Goal: Task Accomplishment & Management: Manage account settings

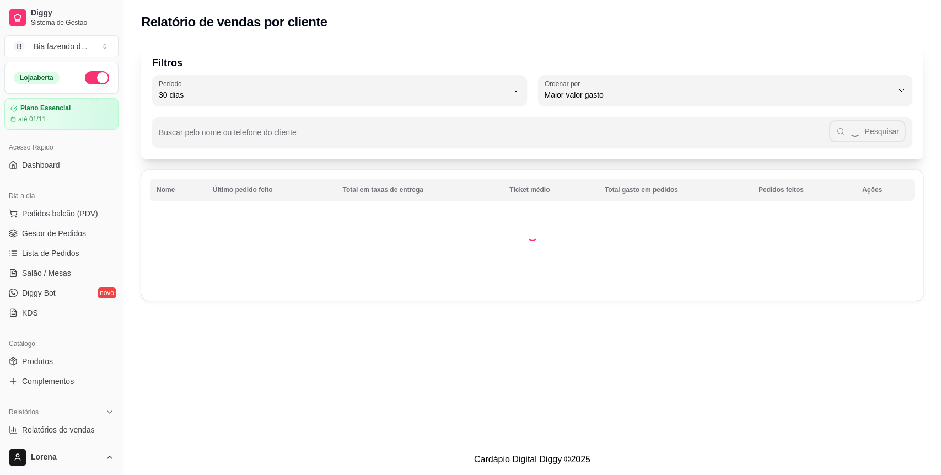
select select "30"
select select "HIGHEST_TOTAL_SPENT_WITH_ORDERS"
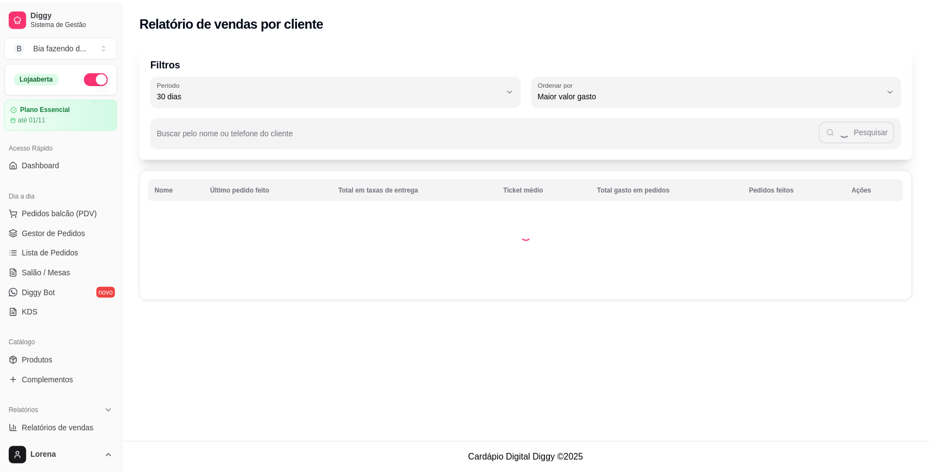
scroll to position [147, 0]
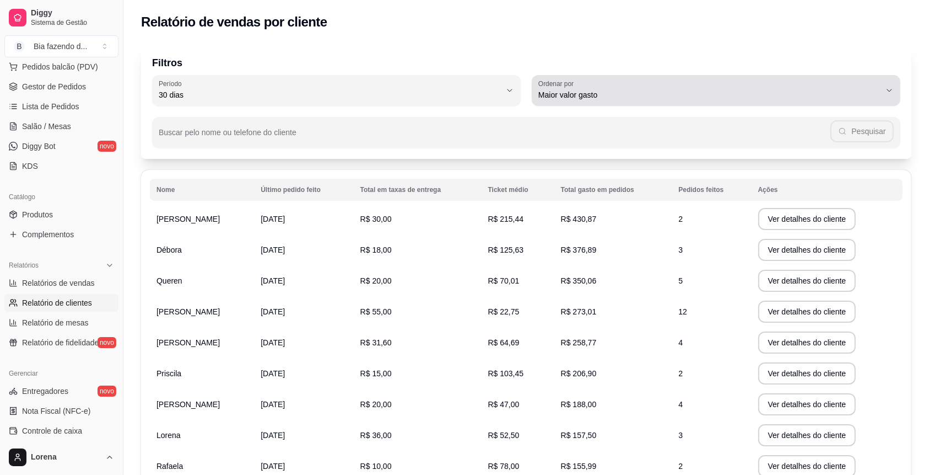
click at [581, 92] on span "Maior valor gasto" at bounding box center [710, 94] width 342 height 11
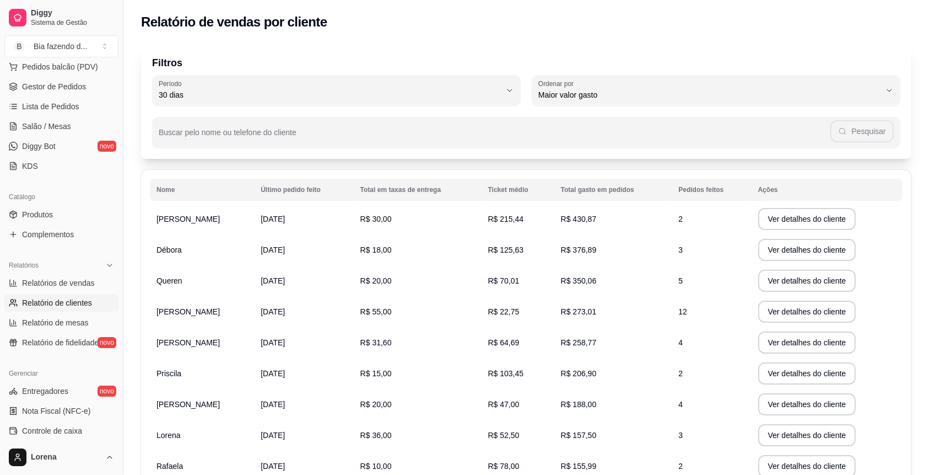
click at [507, 30] on div "Relatório de vendas por cliente" at bounding box center [526, 22] width 771 height 18
click at [809, 309] on button "Ver detalhes do cliente" at bounding box center [807, 311] width 98 height 22
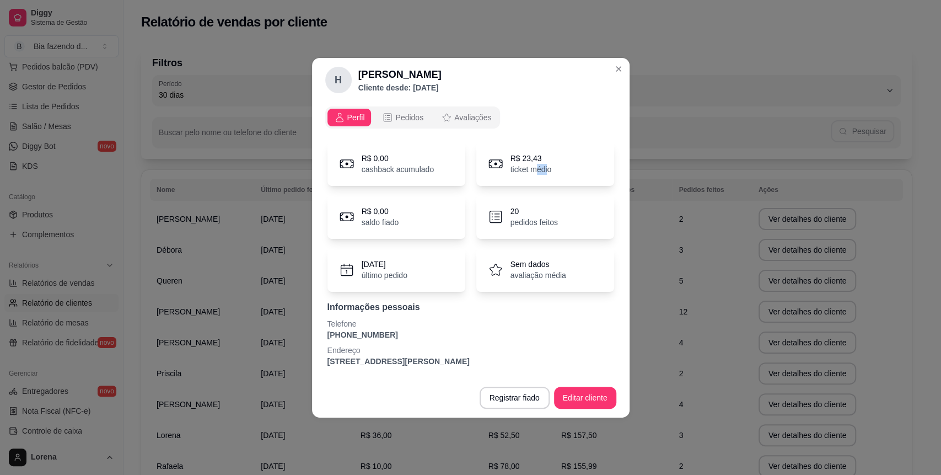
drag, startPoint x: 547, startPoint y: 173, endPoint x: 534, endPoint y: 173, distance: 13.2
click at [536, 173] on p "ticket médio" at bounding box center [530, 169] width 41 height 11
click at [523, 169] on p "ticket médio" at bounding box center [530, 169] width 41 height 11
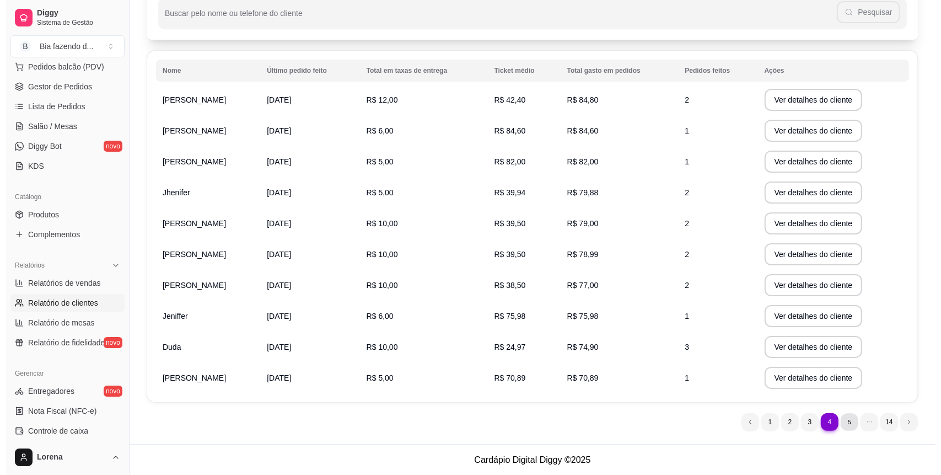
scroll to position [0, 0]
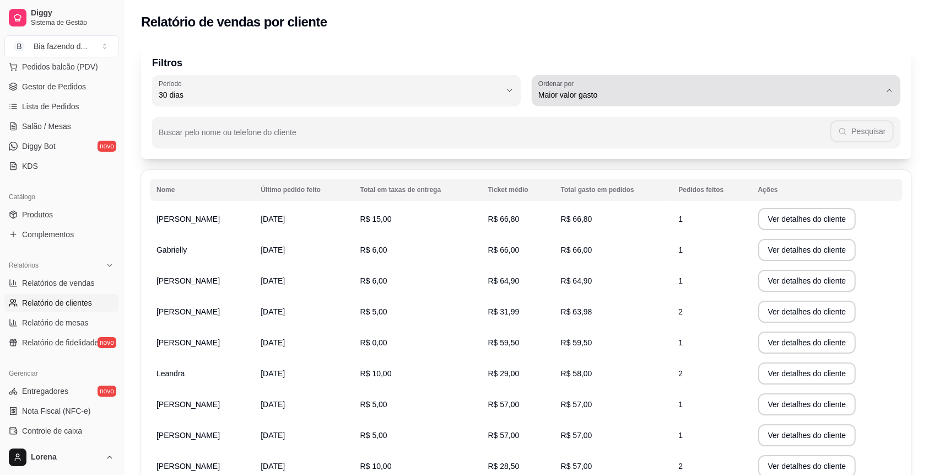
click at [682, 79] on div "Maior valor gasto" at bounding box center [710, 90] width 342 height 22
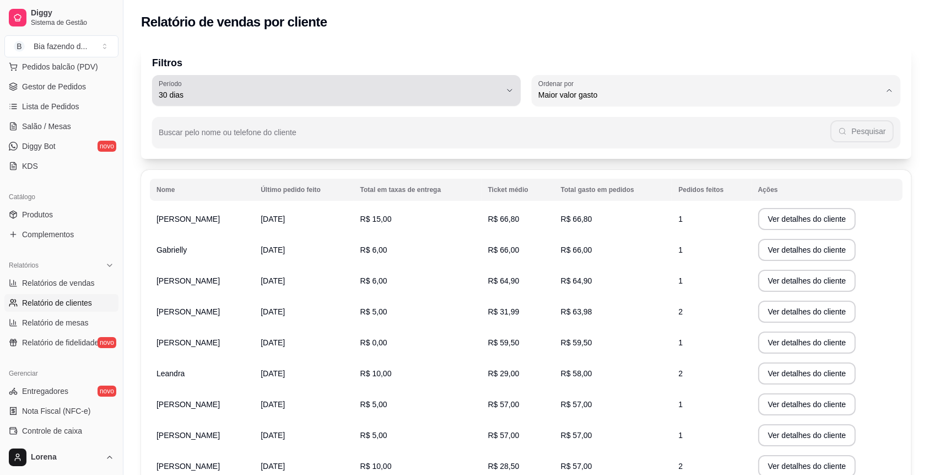
click at [227, 95] on span "30 dias" at bounding box center [330, 94] width 342 height 11
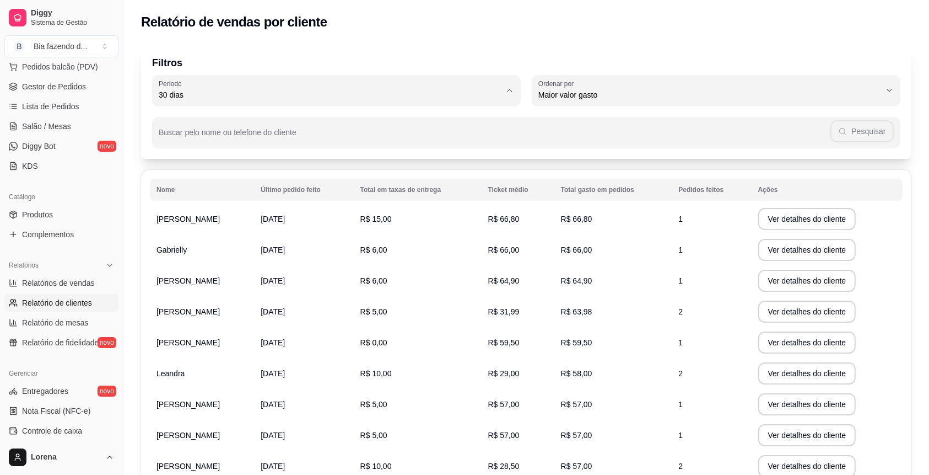
click at [201, 234] on span "60 dias" at bounding box center [331, 229] width 326 height 10
type input "60"
select select "60"
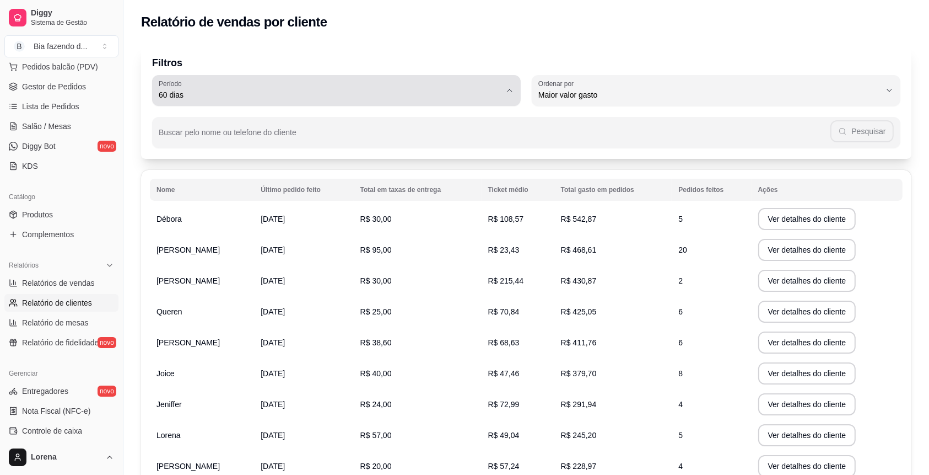
click at [432, 76] on button "Período 60 dias" at bounding box center [336, 90] width 369 height 31
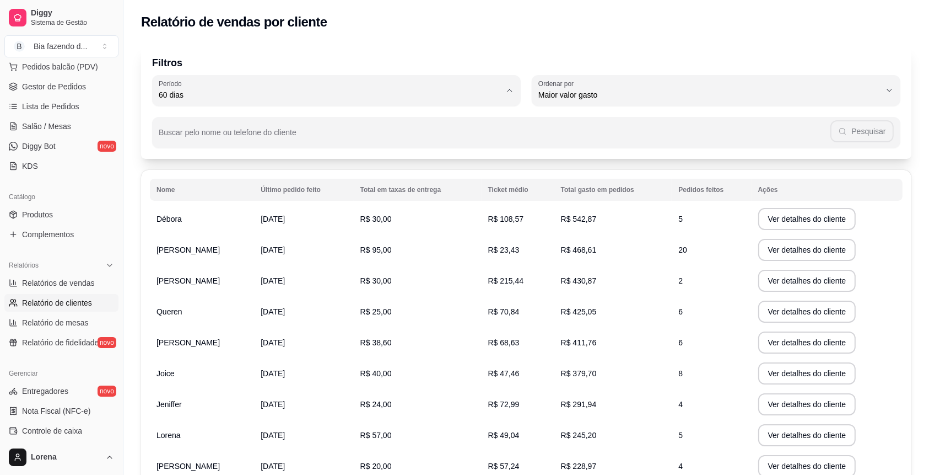
click at [717, 167] on div "Filtros 60 Período Hoje Ontem 7 dias 15 dias 30 dias 45 dias 60 dias Período 60…" at bounding box center [526, 299] width 806 height 525
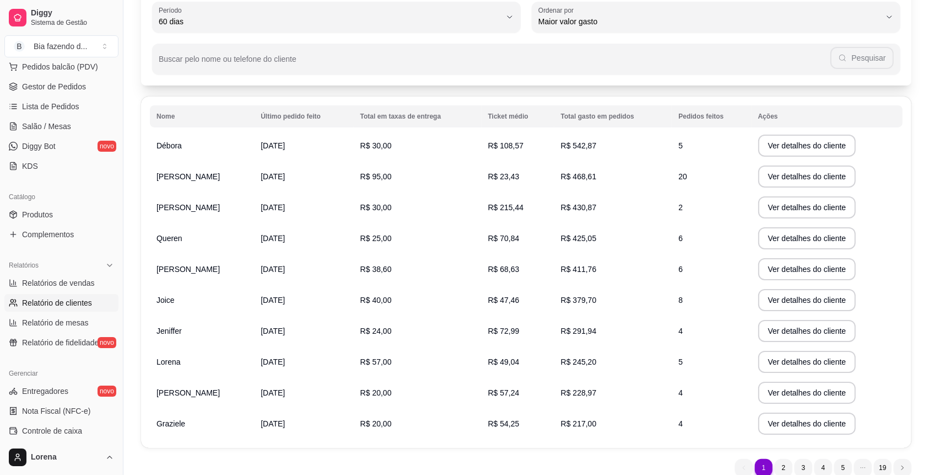
click at [488, 146] on span "R$ 108,57" at bounding box center [506, 145] width 36 height 9
drag, startPoint x: 494, startPoint y: 146, endPoint x: 470, endPoint y: 114, distance: 39.7
click at [472, 117] on table "Nome Último pedido feito Total em taxas de entrega Ticket médio Total gasto em …" at bounding box center [526, 271] width 753 height 333
click at [485, 113] on th "Ticket médio" at bounding box center [518, 116] width 73 height 22
click at [493, 118] on th "Ticket médio" at bounding box center [518, 116] width 73 height 22
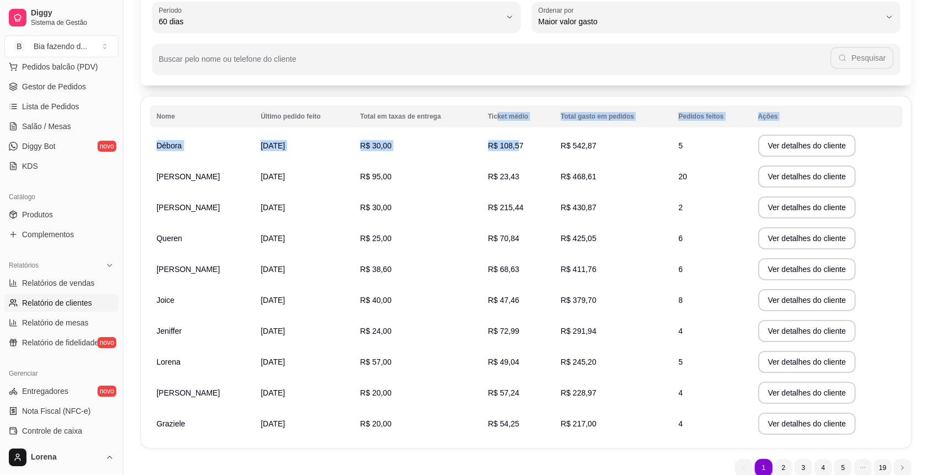
click at [528, 132] on td "R$ 108,57" at bounding box center [518, 145] width 73 height 31
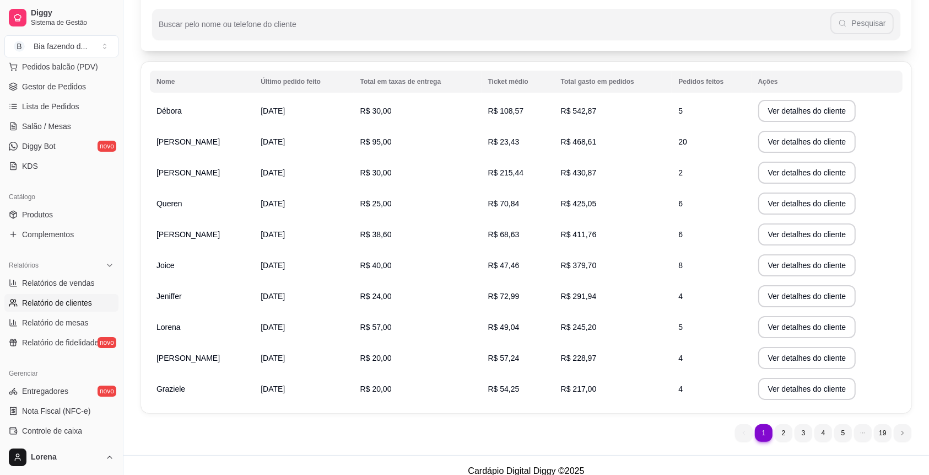
scroll to position [119, 0]
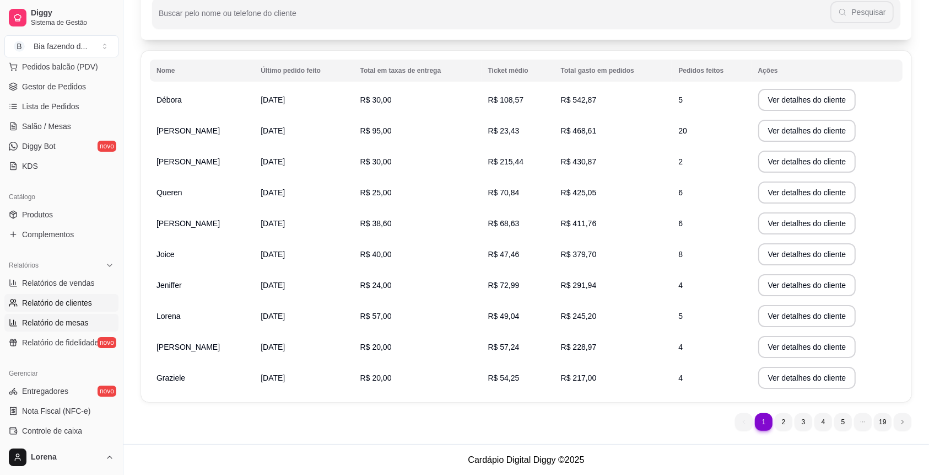
click at [88, 324] on link "Relatório de mesas" at bounding box center [61, 323] width 114 height 18
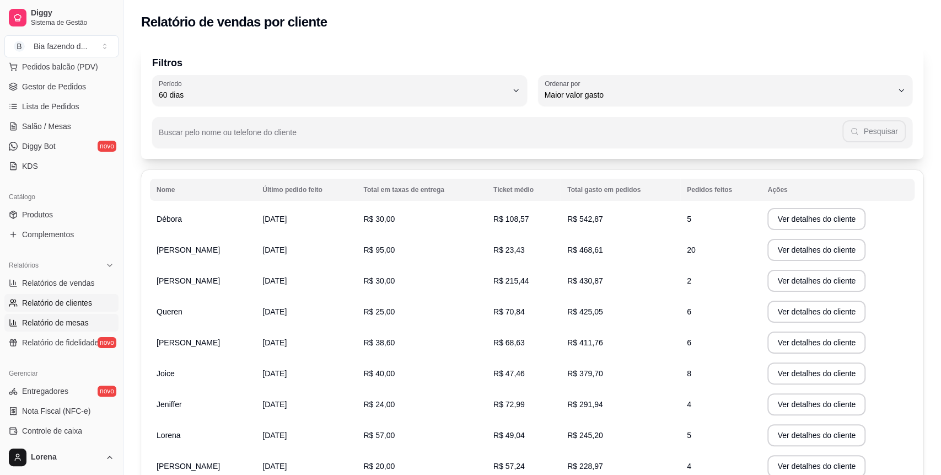
select select "TOTAL_OF_ORDERS"
select select "7"
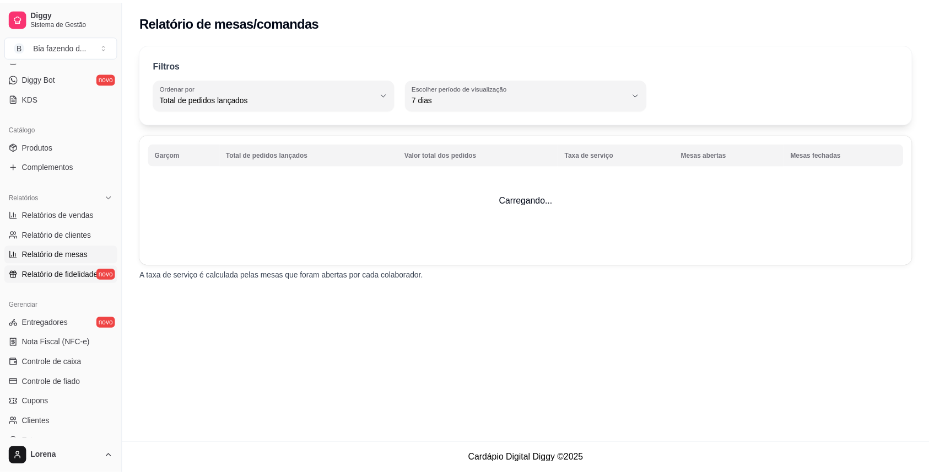
scroll to position [294, 0]
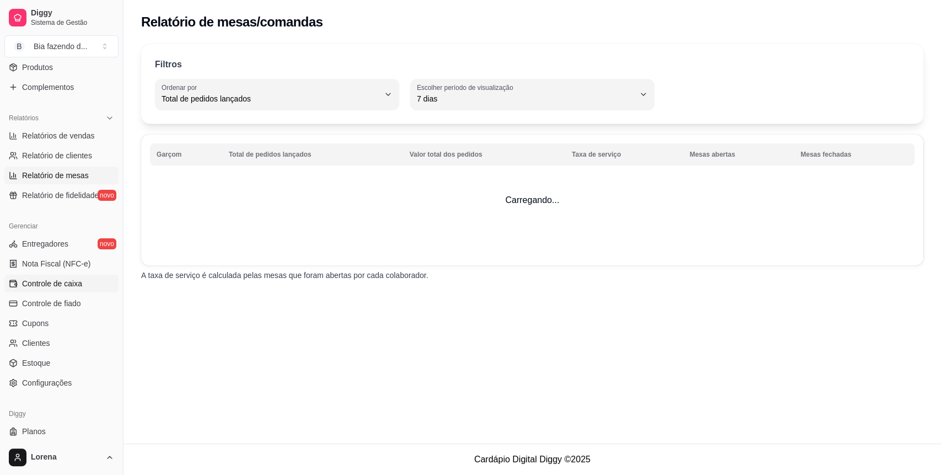
click at [74, 282] on span "Controle de caixa" at bounding box center [52, 283] width 60 height 11
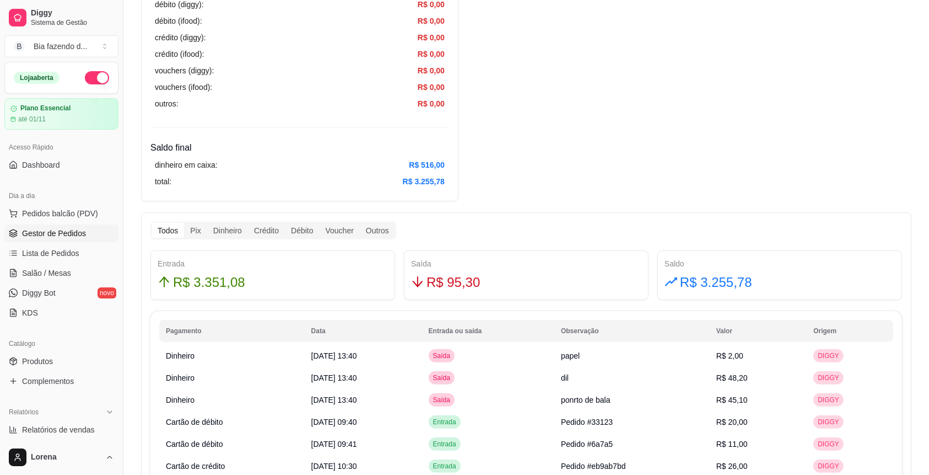
click at [91, 229] on link "Gestor de Pedidos" at bounding box center [61, 233] width 114 height 18
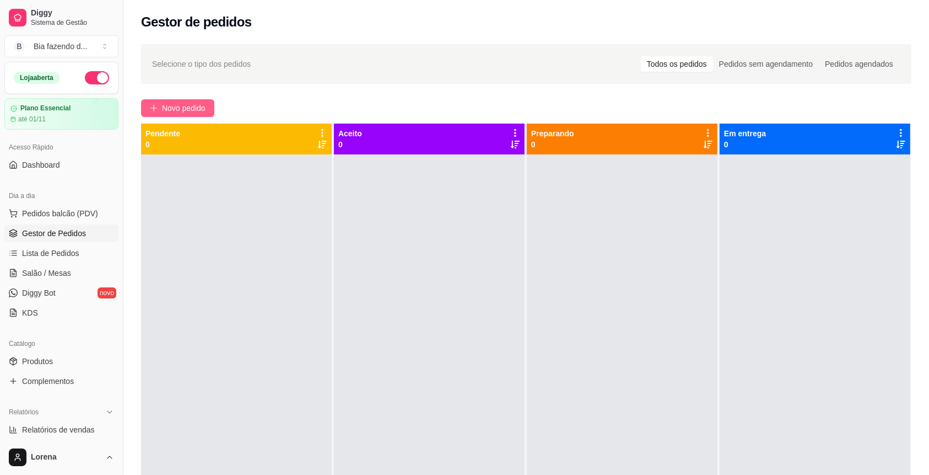
click at [203, 100] on button "Novo pedido" at bounding box center [177, 108] width 73 height 18
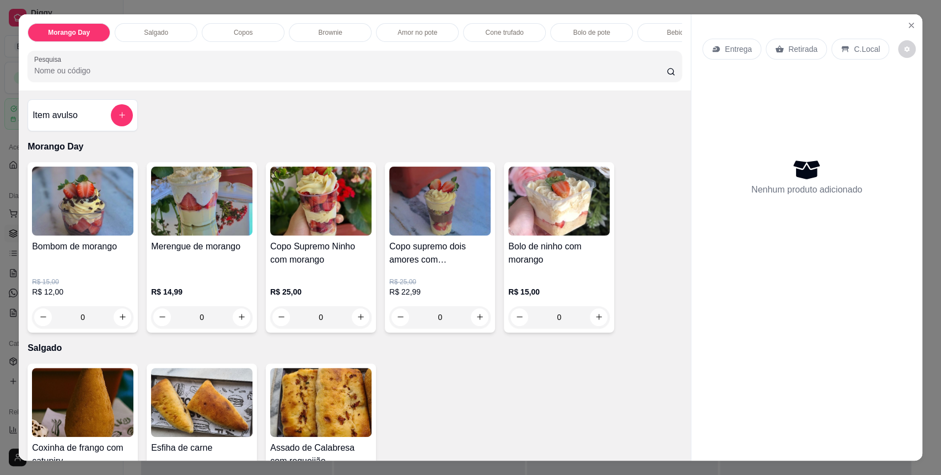
click at [128, 117] on div "Item avulso" at bounding box center [83, 115] width 110 height 32
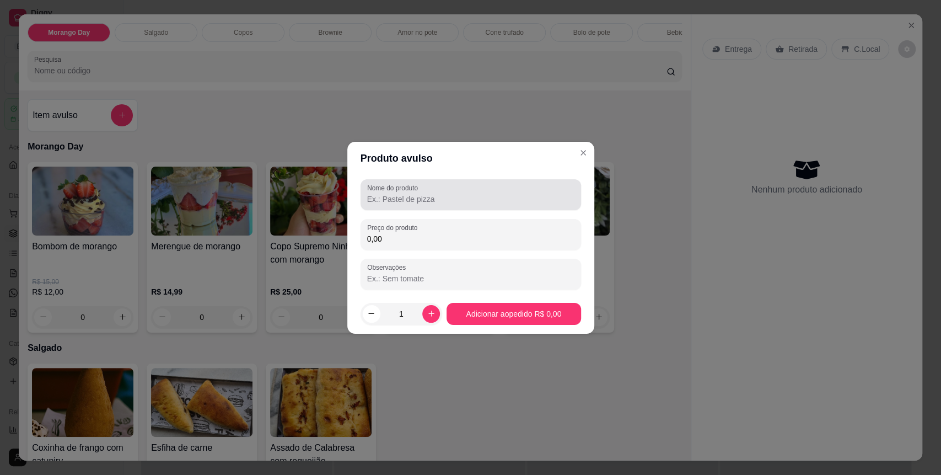
click at [525, 197] on input "Nome do produto" at bounding box center [470, 198] width 207 height 11
type input "bolo kinder"
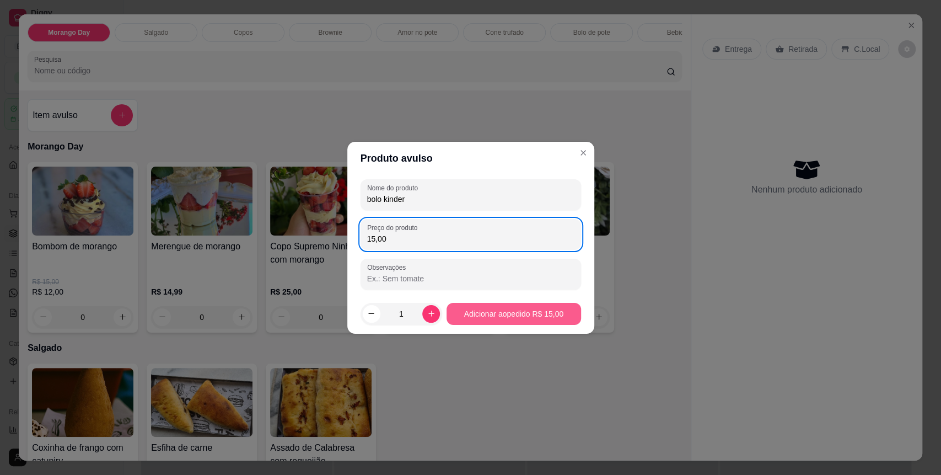
type input "15,00"
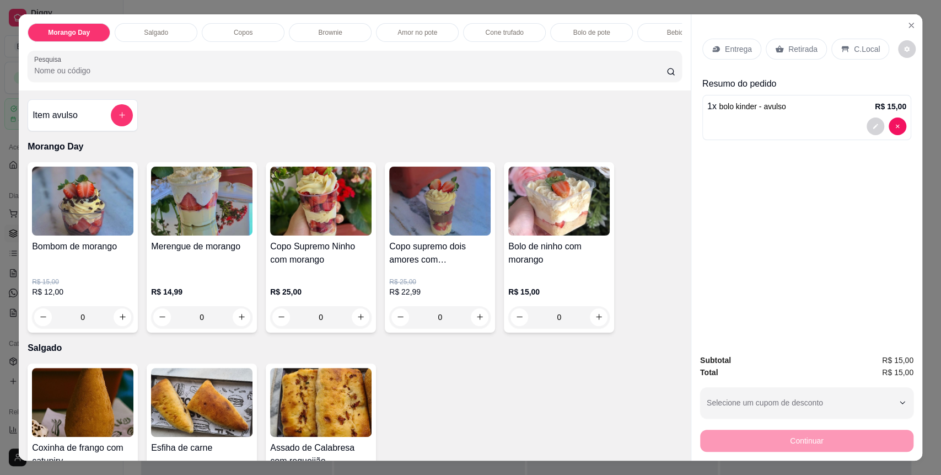
click at [855, 56] on div "C.Local" at bounding box center [860, 49] width 58 height 21
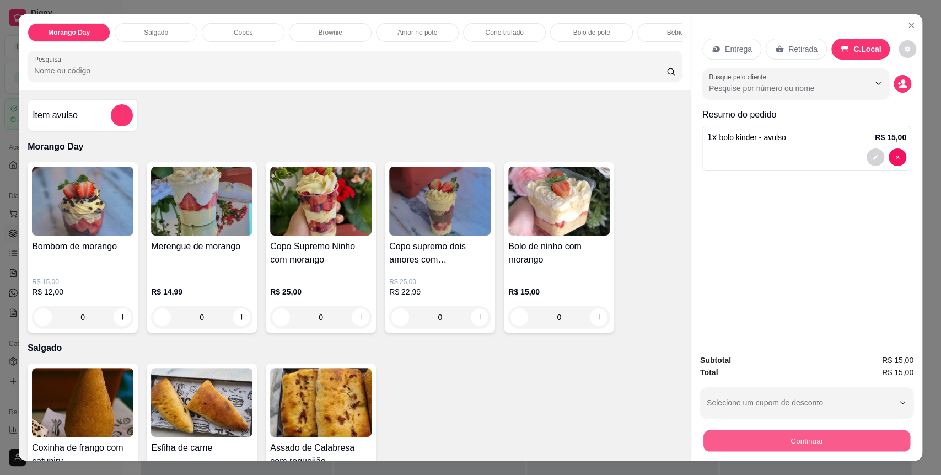
click at [801, 436] on button "Continuar" at bounding box center [806, 440] width 207 height 21
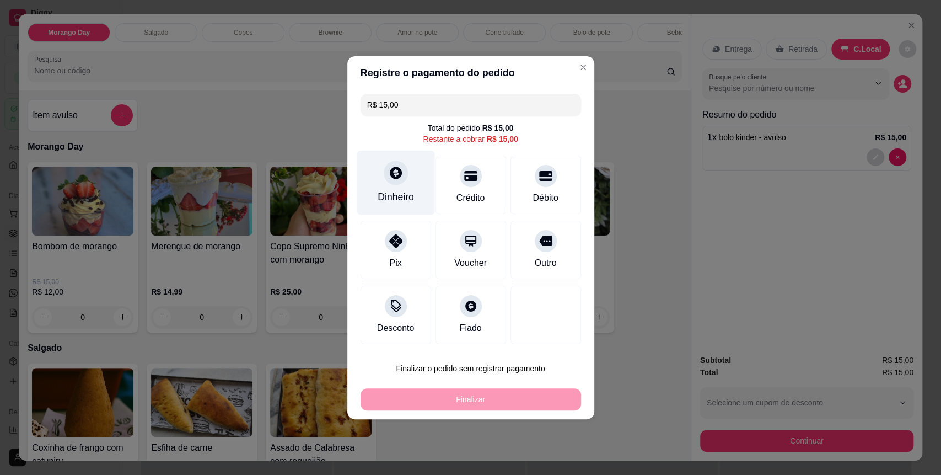
click at [418, 202] on div "Dinheiro" at bounding box center [396, 182] width 78 height 64
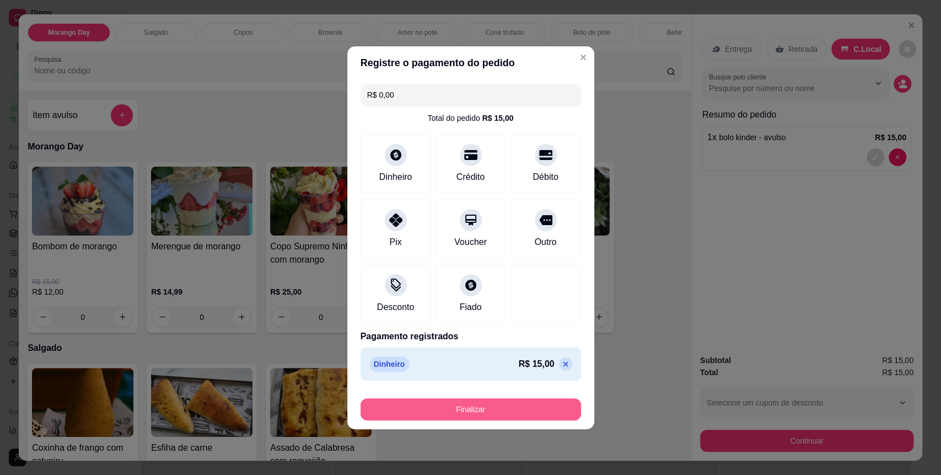
click at [516, 399] on button "Finalizar" at bounding box center [471, 409] width 220 height 22
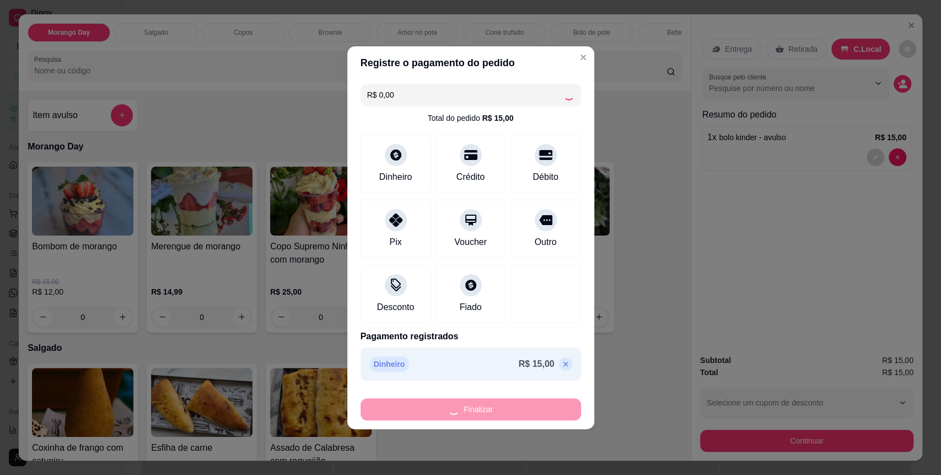
type input "-R$ 15,00"
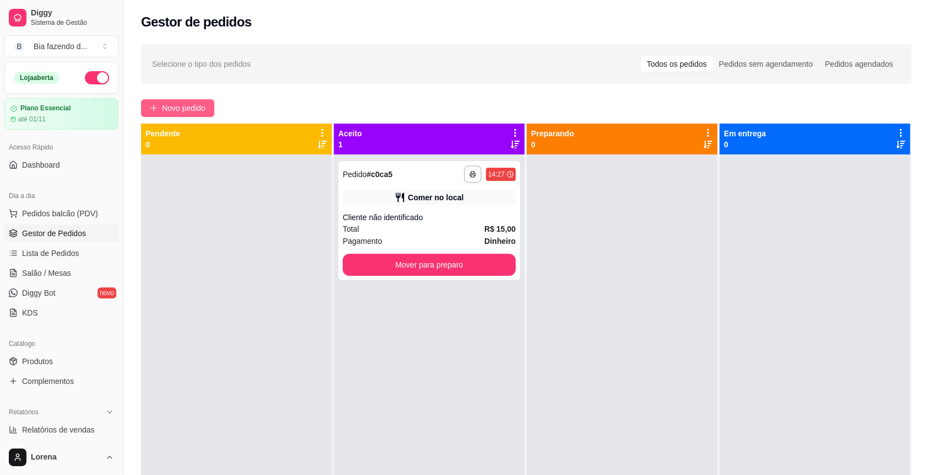
click at [203, 100] on button "Novo pedido" at bounding box center [177, 108] width 73 height 18
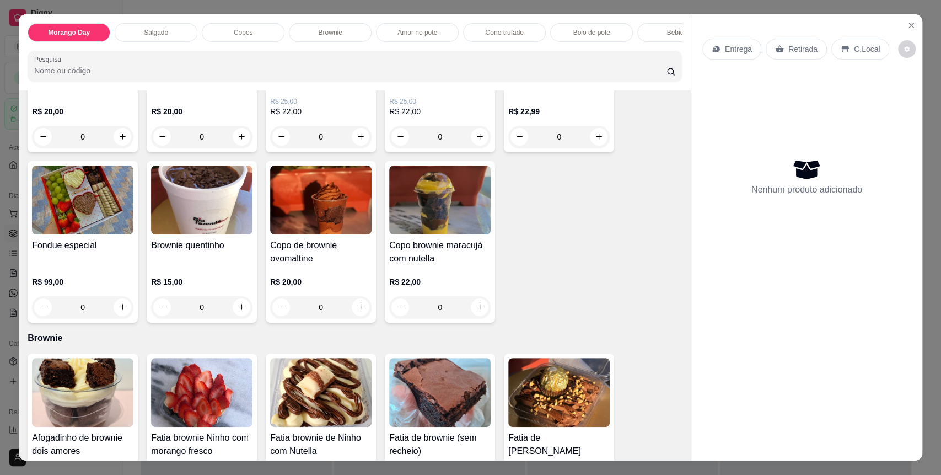
scroll to position [588, 0]
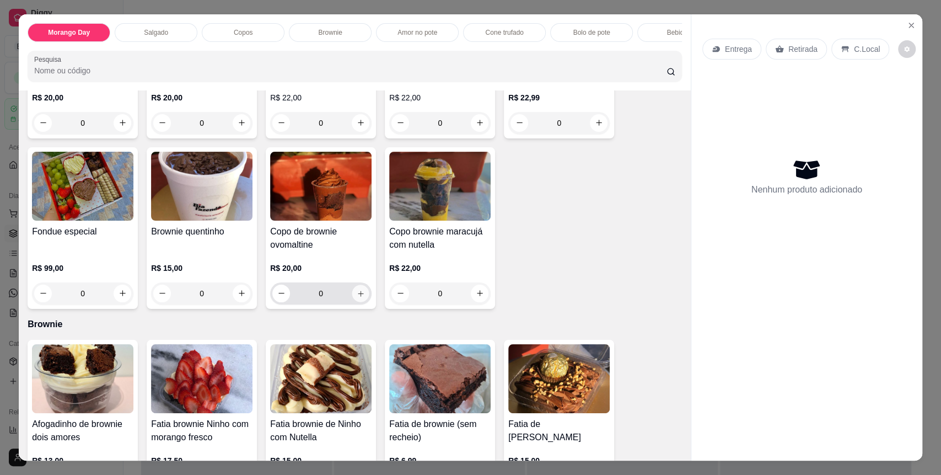
click at [358, 298] on icon "increase-product-quantity" at bounding box center [361, 293] width 8 height 8
type input "1"
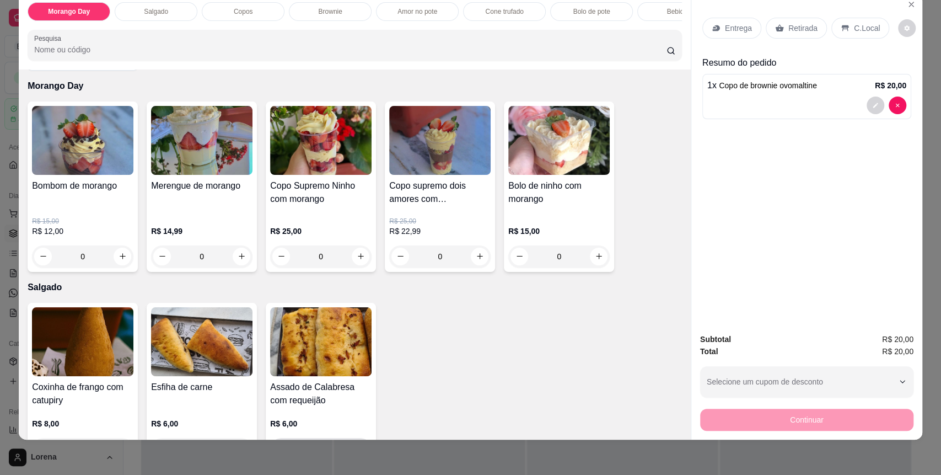
scroll to position [147, 0]
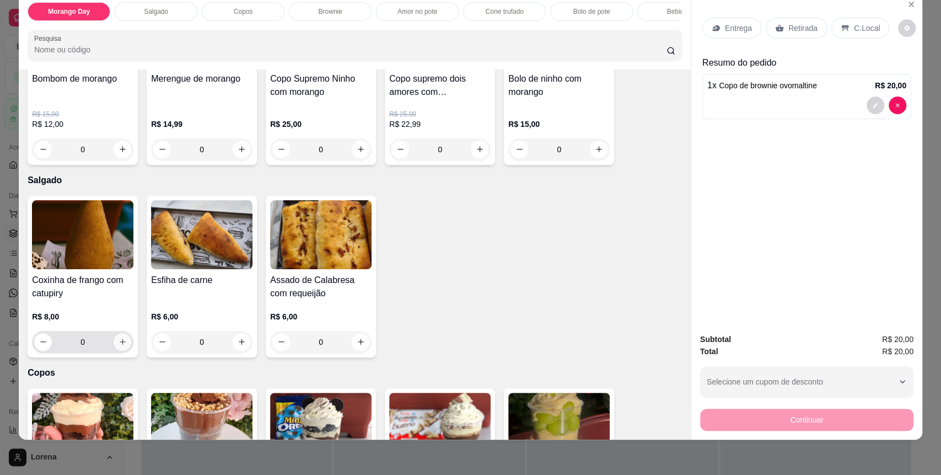
click at [120, 347] on button "increase-product-quantity" at bounding box center [123, 342] width 18 height 18
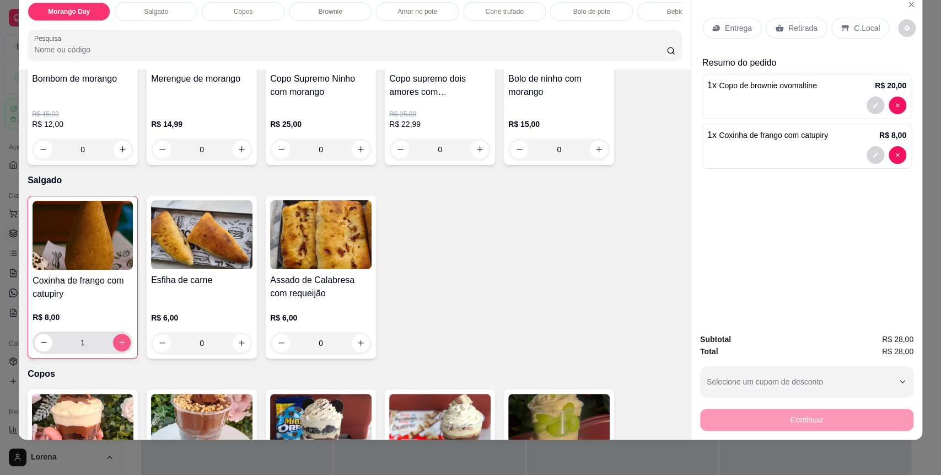
type input "1"
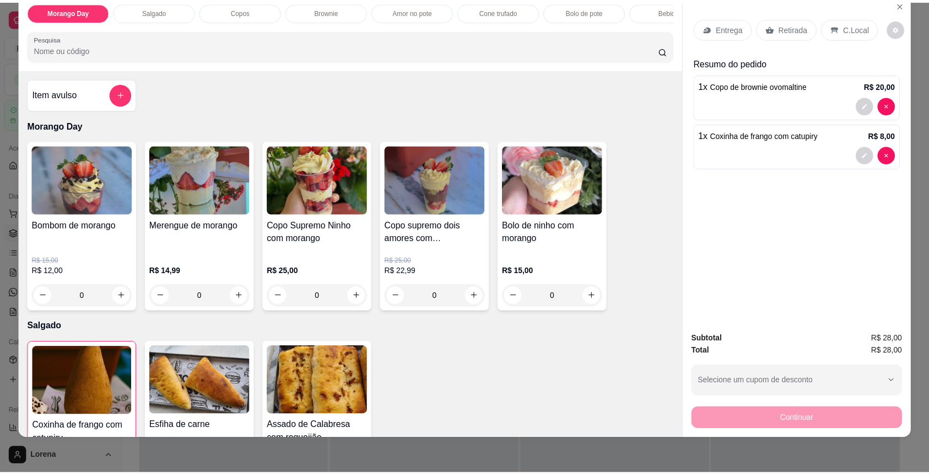
scroll to position [0, 0]
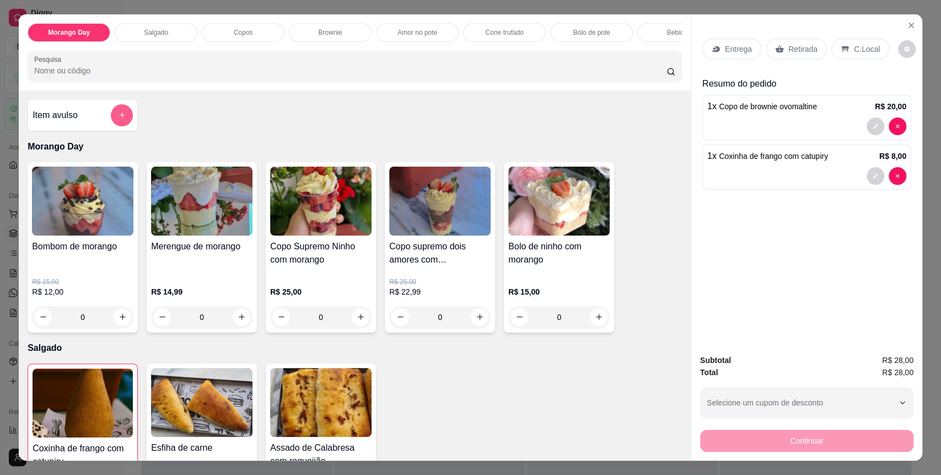
click at [114, 126] on button "add-separate-item" at bounding box center [122, 115] width 22 height 22
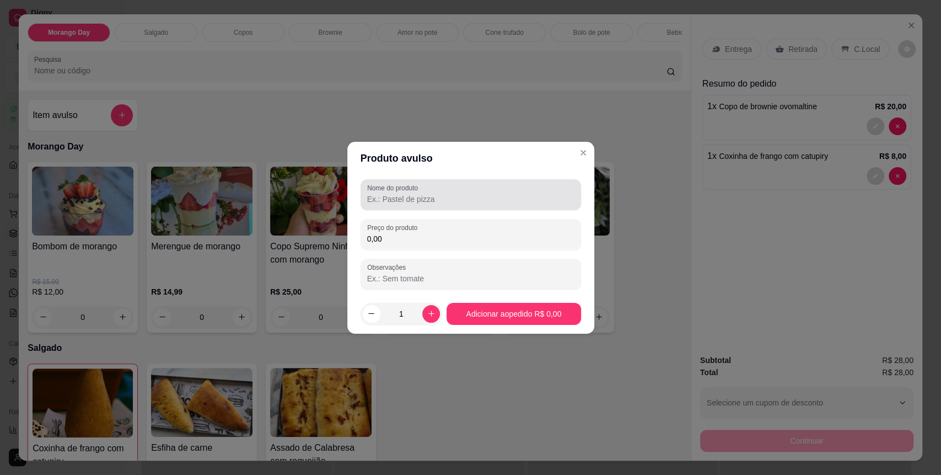
click at [405, 191] on label "Nome do produto" at bounding box center [394, 187] width 55 height 9
click at [405, 193] on input "Nome do produto" at bounding box center [470, 198] width 207 height 11
type input "coquinha"
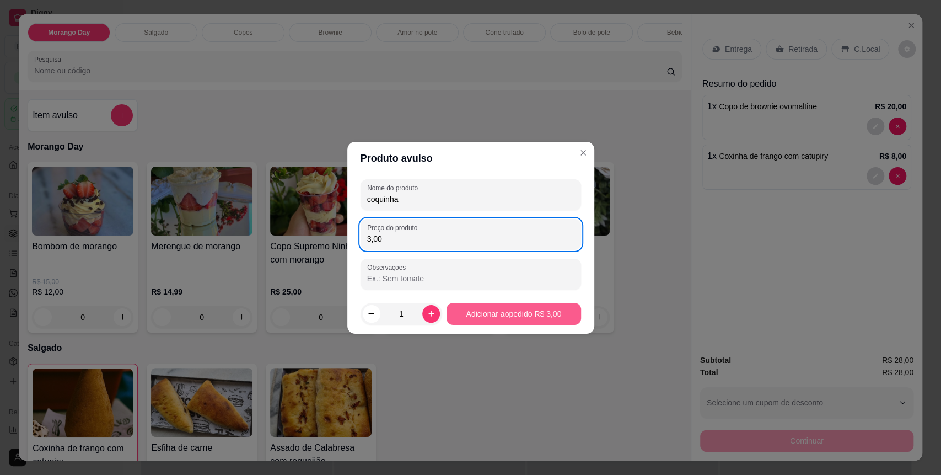
type input "3,00"
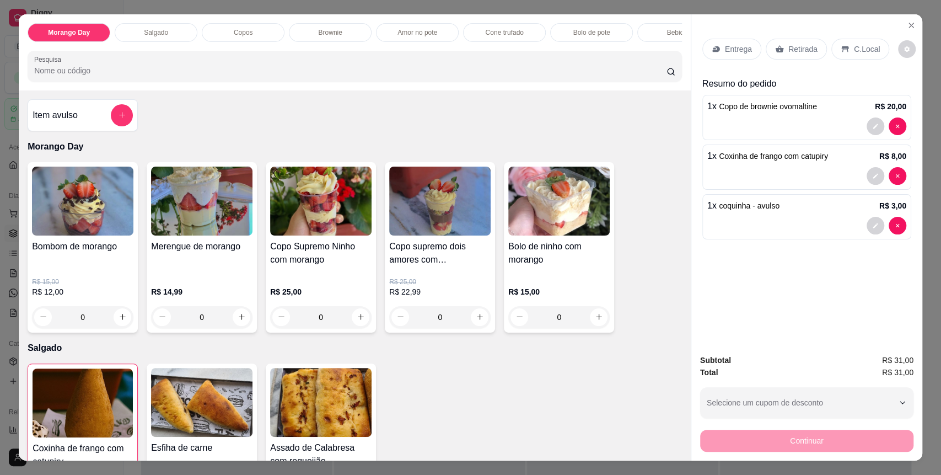
click at [843, 44] on div "C.Local" at bounding box center [860, 49] width 58 height 21
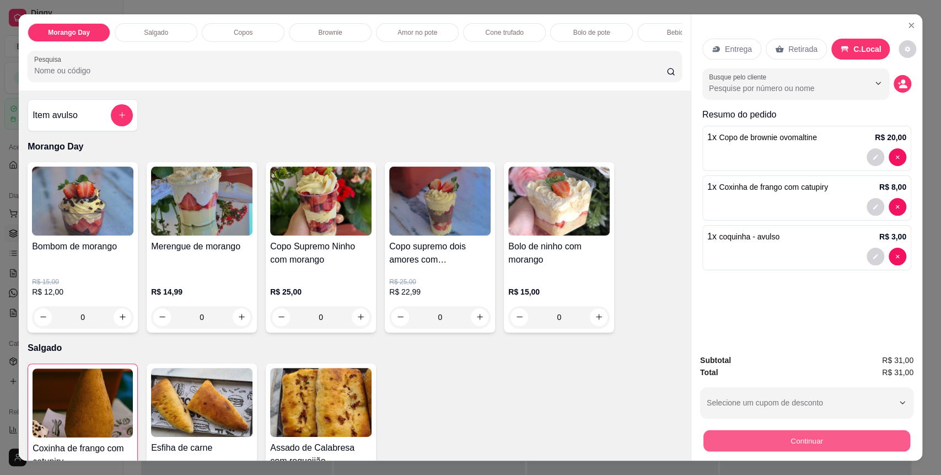
click at [808, 440] on button "Continuar" at bounding box center [806, 440] width 207 height 21
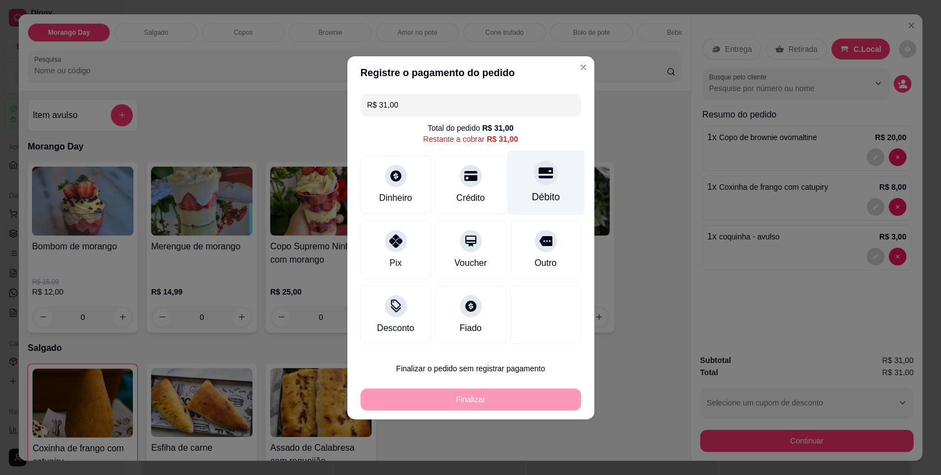
click at [538, 196] on div "Débito" at bounding box center [545, 197] width 28 height 14
type input "R$ 0,00"
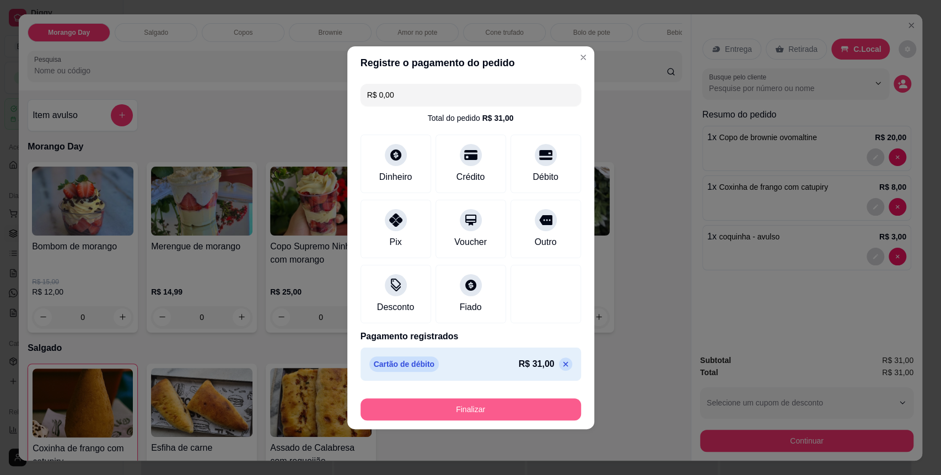
click at [494, 406] on button "Finalizar" at bounding box center [471, 409] width 220 height 22
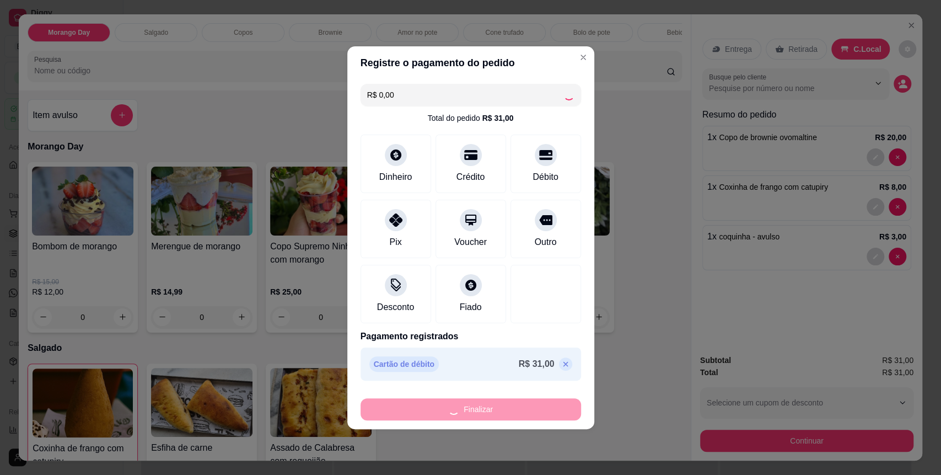
type input "0"
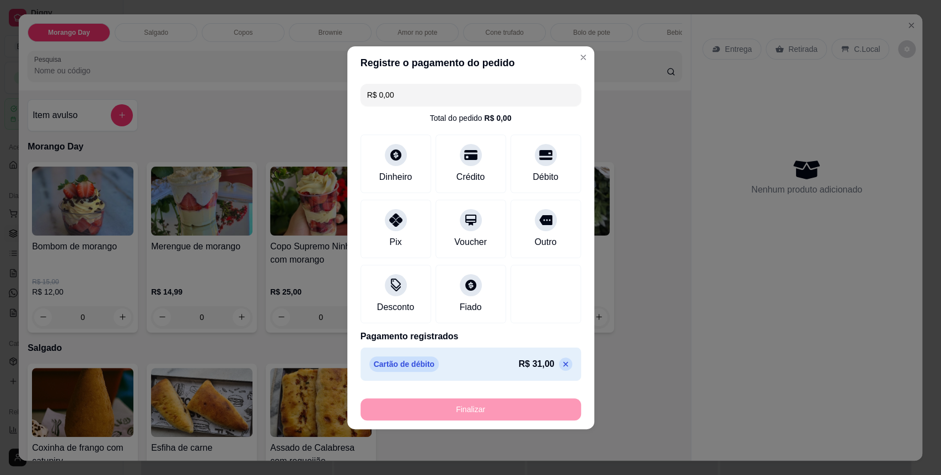
type input "-R$ 31,00"
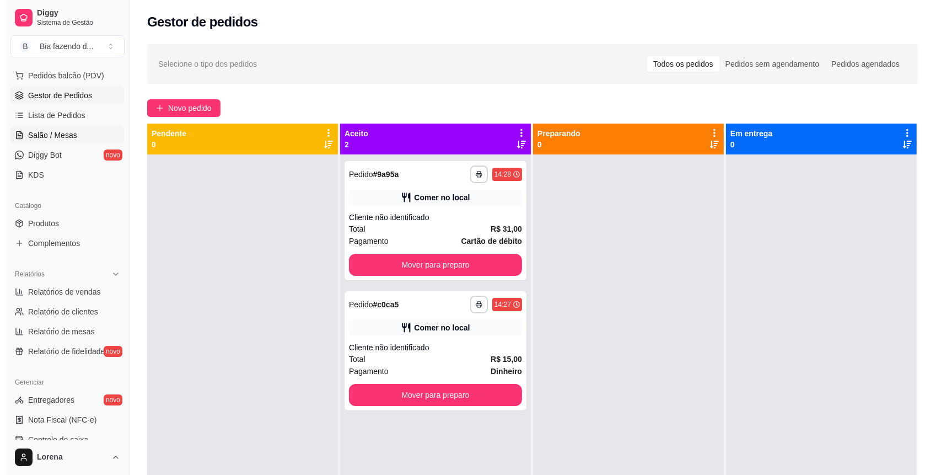
scroll to position [147, 0]
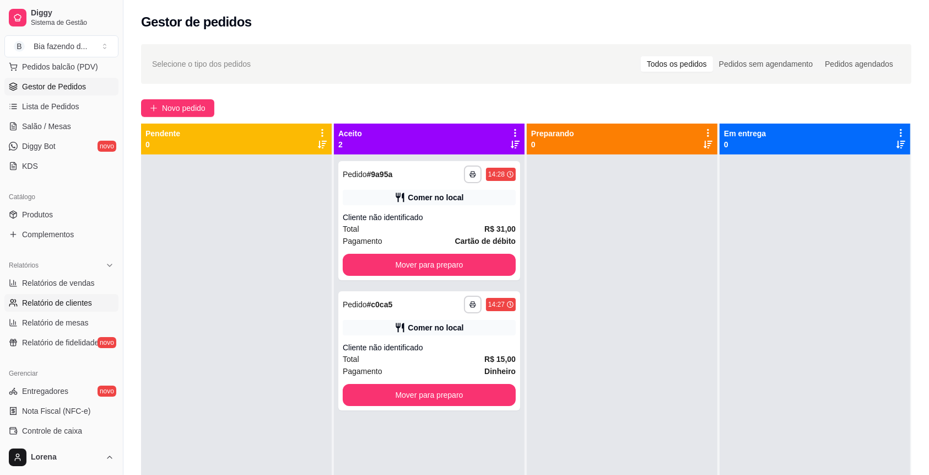
click at [71, 300] on span "Relatório de clientes" at bounding box center [57, 302] width 70 height 11
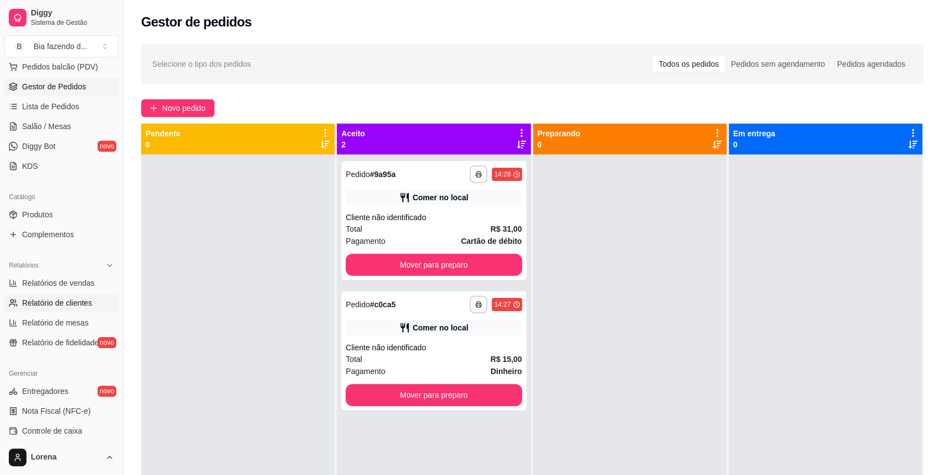
select select "30"
select select "HIGHEST_TOTAL_SPENT_WITH_ORDERS"
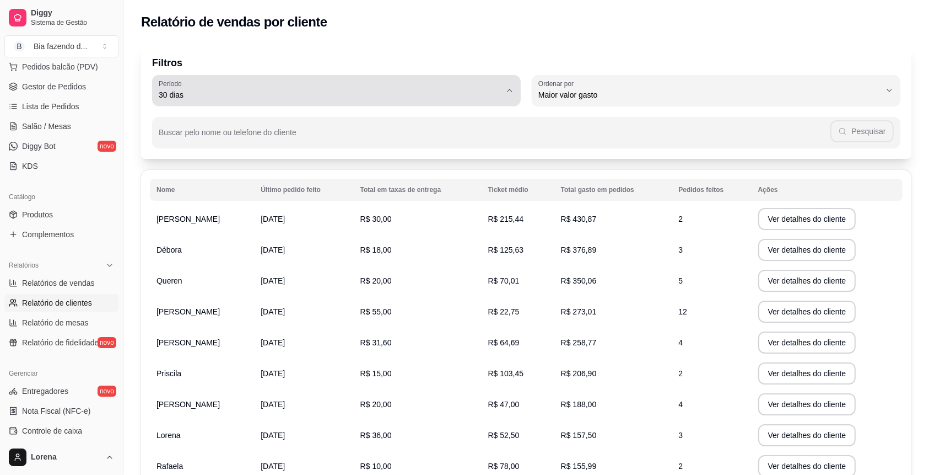
click at [220, 99] on span "30 dias" at bounding box center [330, 94] width 342 height 11
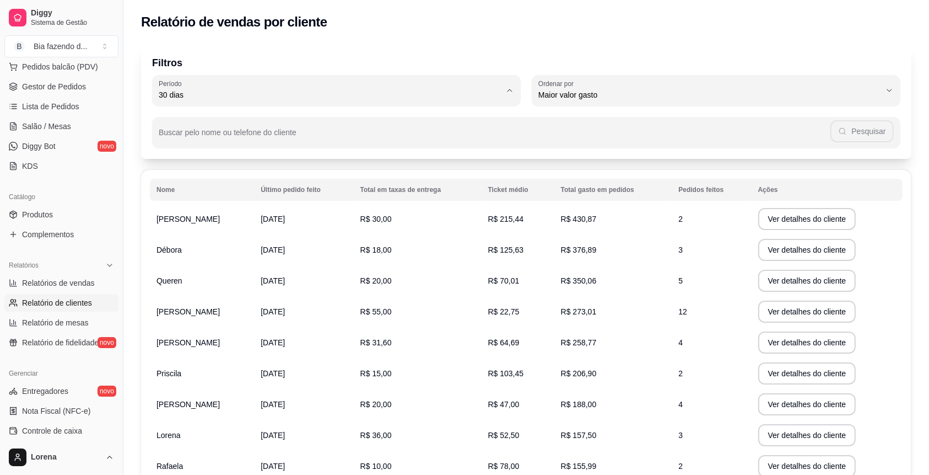
click at [230, 233] on span "60 dias" at bounding box center [331, 229] width 326 height 10
type input "60"
select select "60"
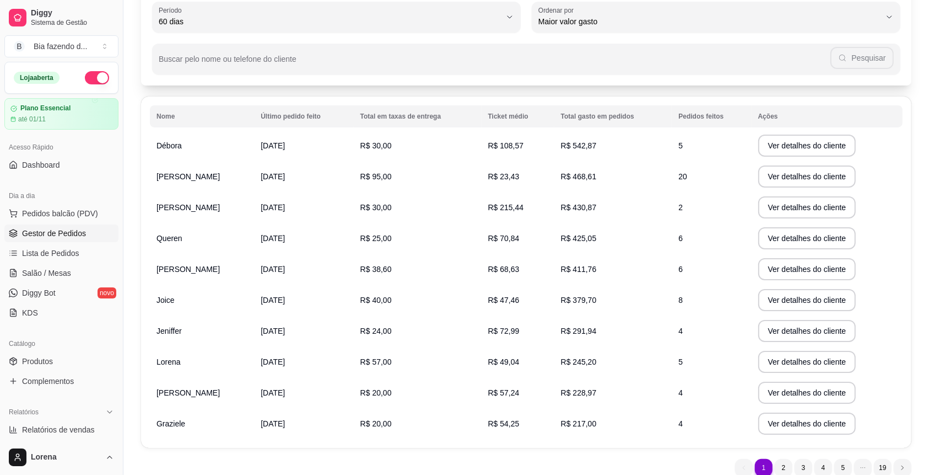
click at [80, 226] on link "Gestor de Pedidos" at bounding box center [61, 233] width 114 height 18
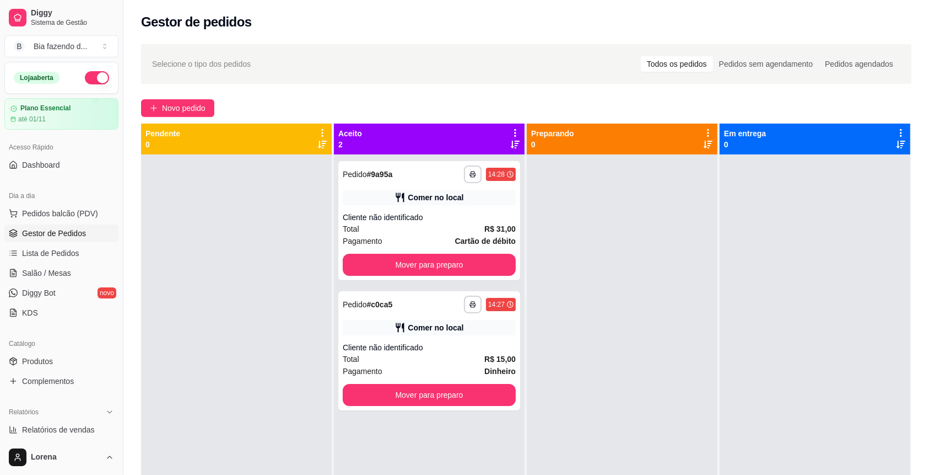
click at [4, 224] on link "Gestor de Pedidos" at bounding box center [61, 233] width 114 height 18
click at [396, 265] on button "Mover para preparo" at bounding box center [429, 265] width 173 height 22
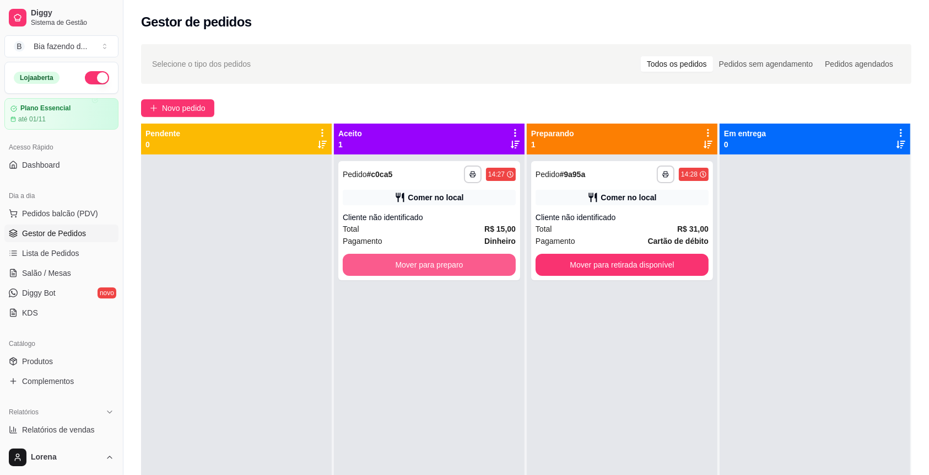
click at [396, 265] on button "Mover para preparo" at bounding box center [429, 265] width 173 height 22
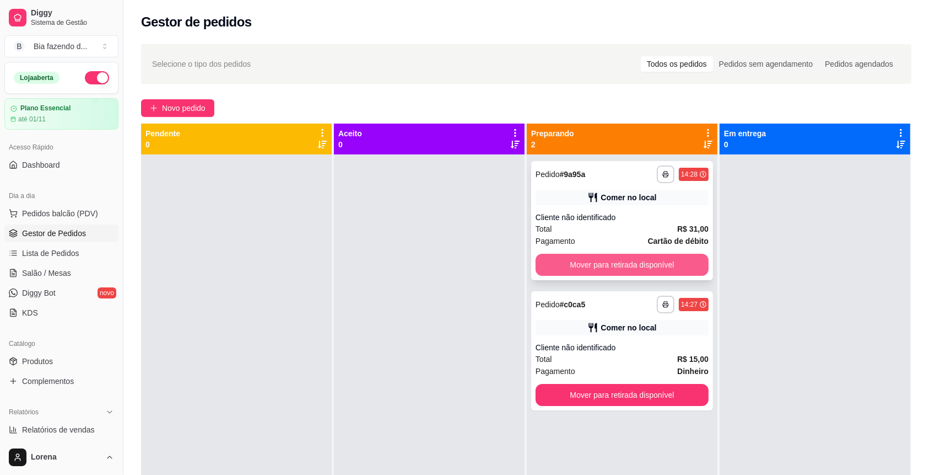
click at [561, 262] on button "Mover para retirada disponível" at bounding box center [622, 265] width 173 height 22
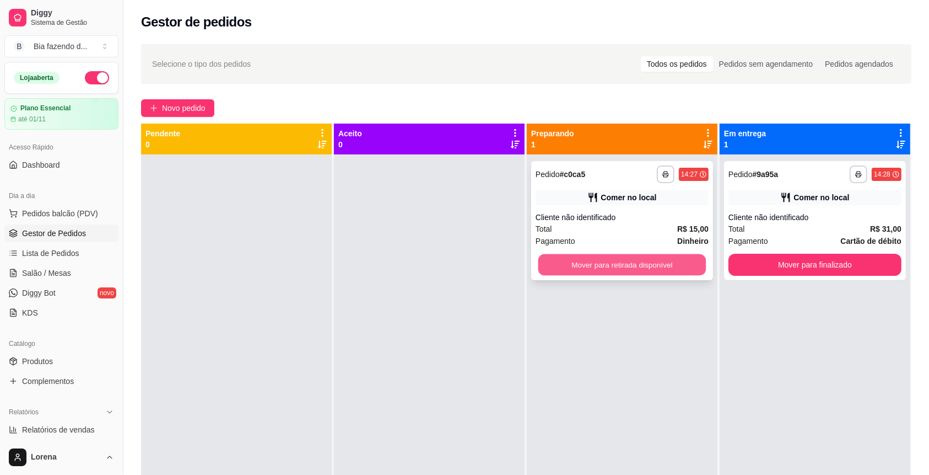
click at [583, 257] on button "Mover para retirada disponível" at bounding box center [623, 264] width 168 height 21
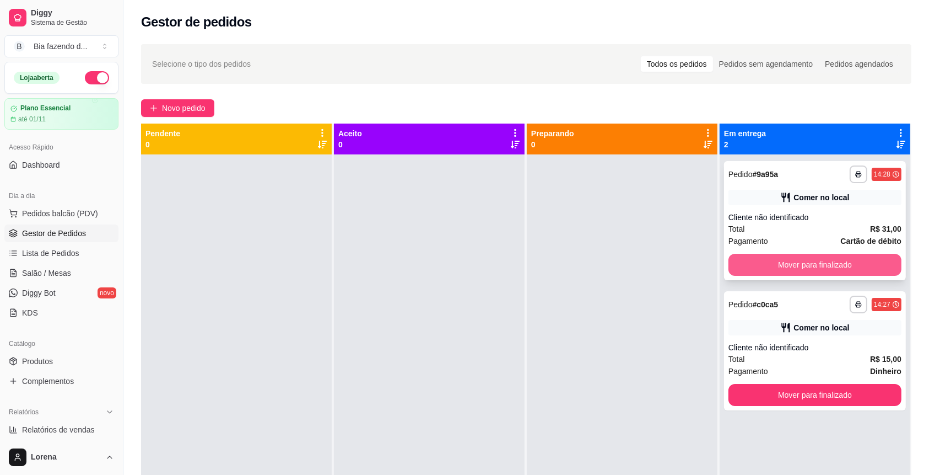
click at [860, 263] on button "Mover para finalizado" at bounding box center [815, 265] width 173 height 22
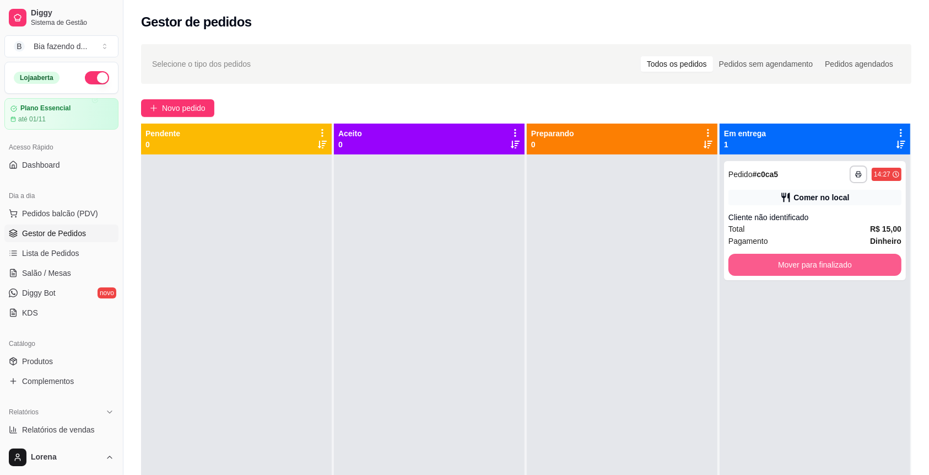
click at [859, 263] on button "Mover para finalizado" at bounding box center [815, 265] width 173 height 22
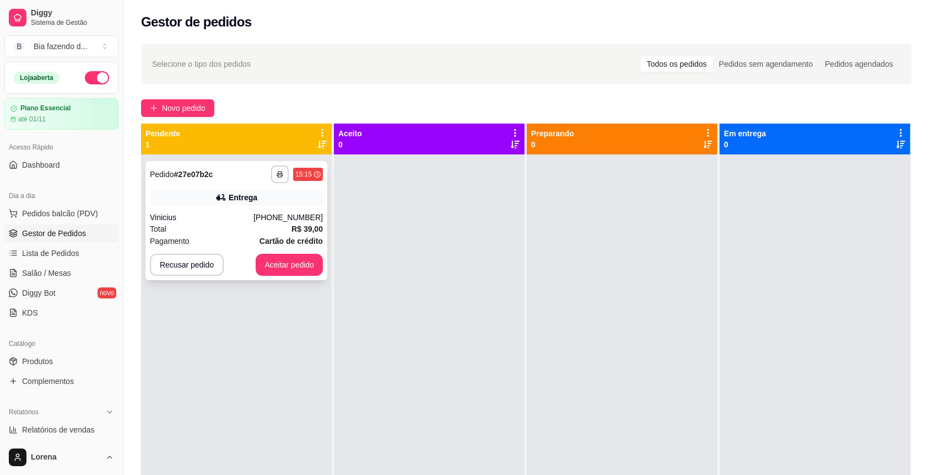
click at [212, 203] on div "Entrega" at bounding box center [236, 197] width 173 height 15
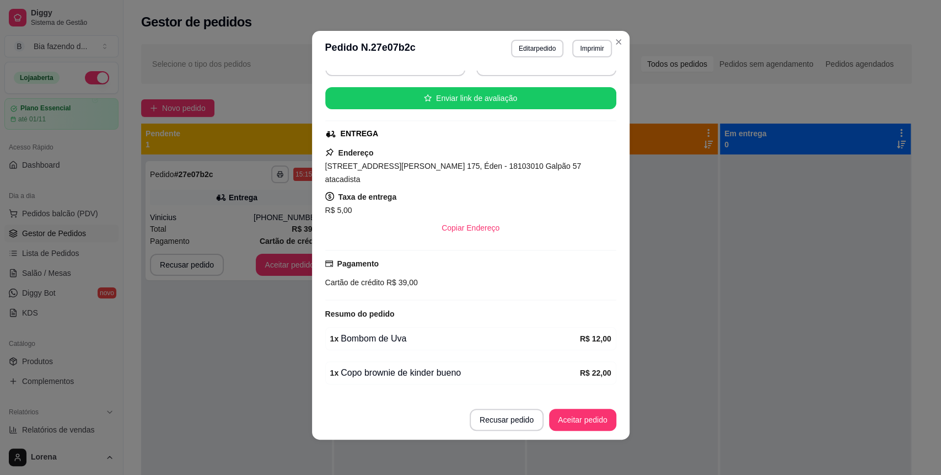
scroll to position [137, 0]
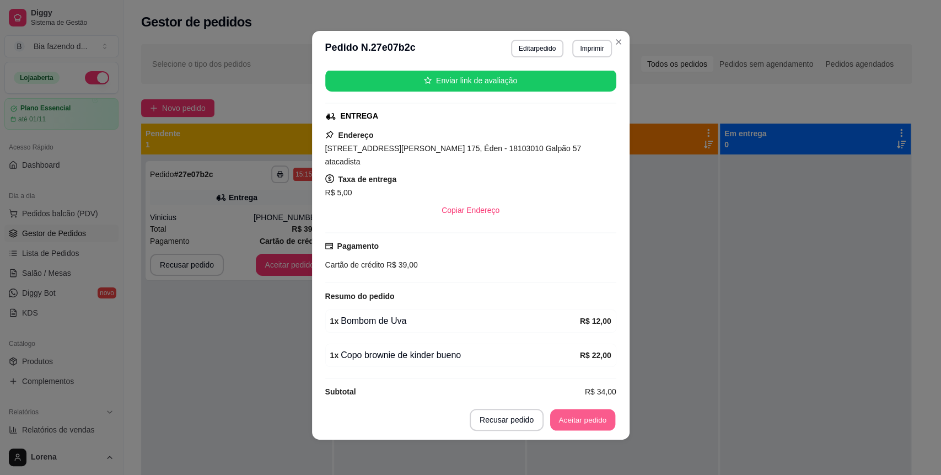
click at [600, 417] on button "Aceitar pedido" at bounding box center [582, 419] width 65 height 21
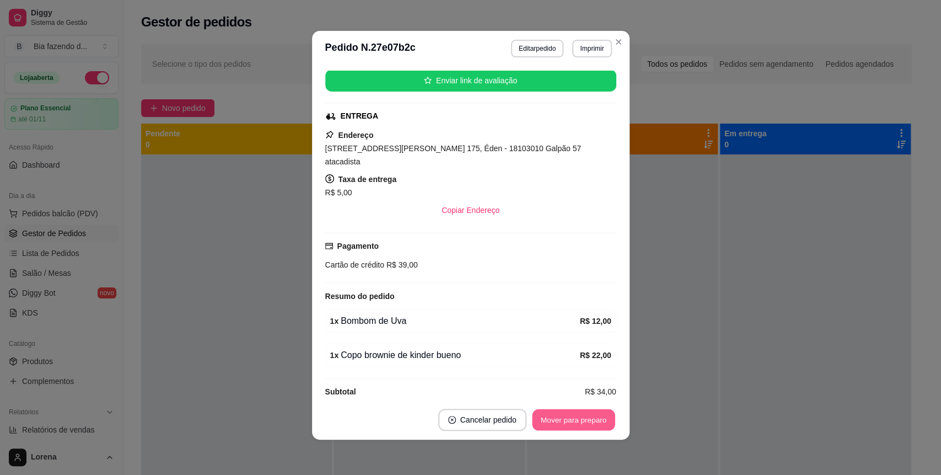
click at [600, 417] on button "Mover para preparo" at bounding box center [573, 419] width 83 height 21
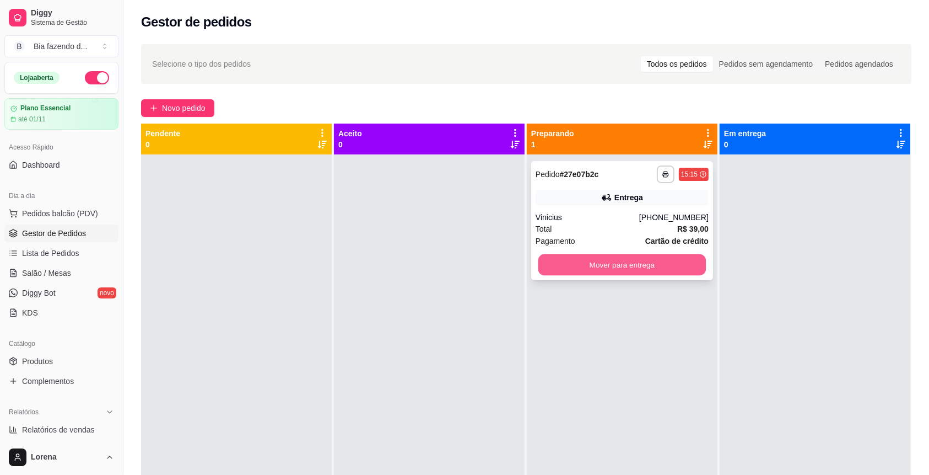
click at [654, 271] on button "Mover para entrega" at bounding box center [623, 264] width 168 height 21
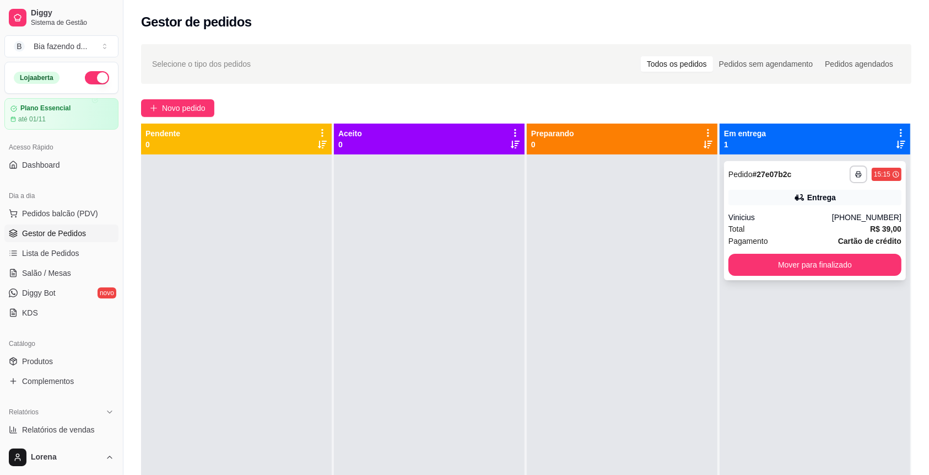
click at [813, 223] on div "Total R$ 39,00" at bounding box center [815, 229] width 173 height 12
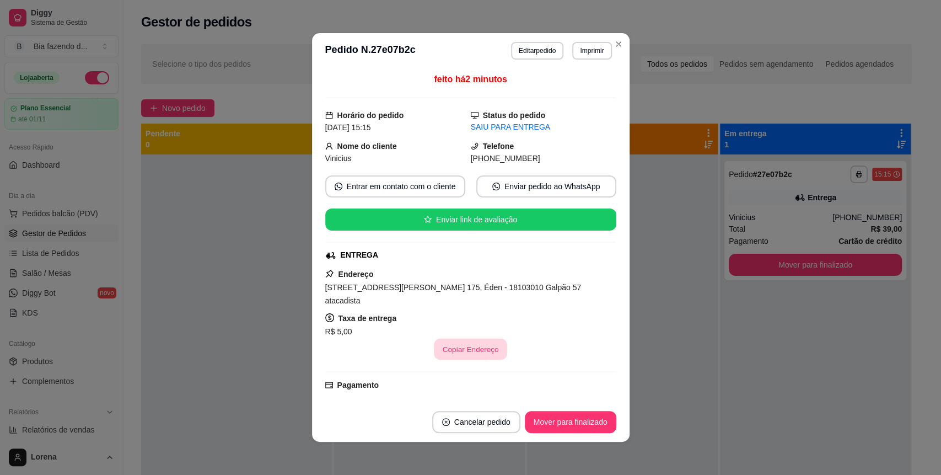
click at [453, 340] on button "Copiar Endereço" at bounding box center [470, 348] width 73 height 21
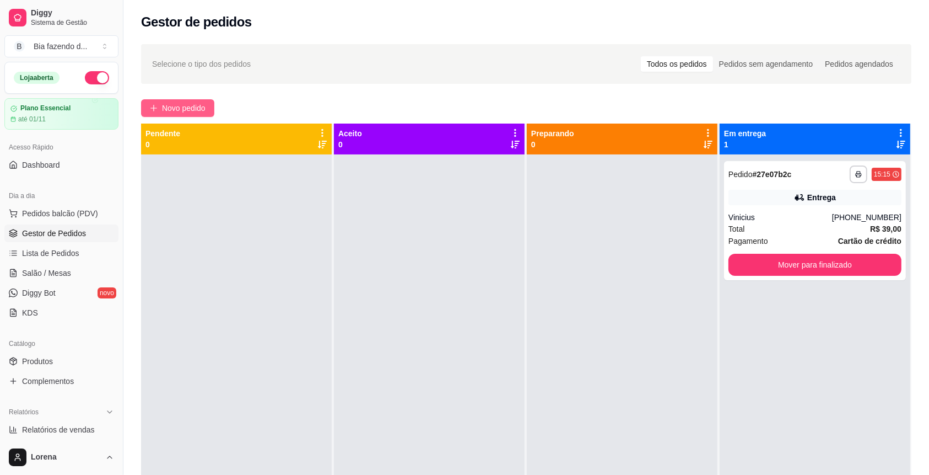
click at [193, 109] on span "Novo pedido" at bounding box center [184, 108] width 44 height 12
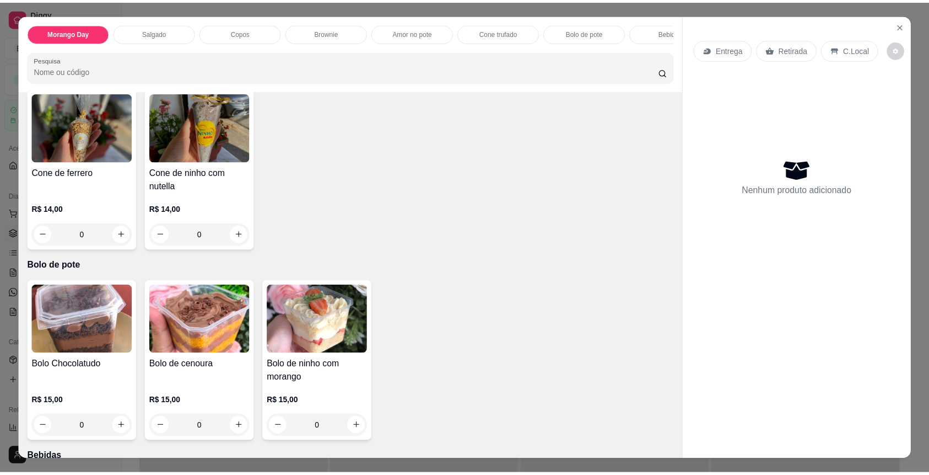
scroll to position [1470, 0]
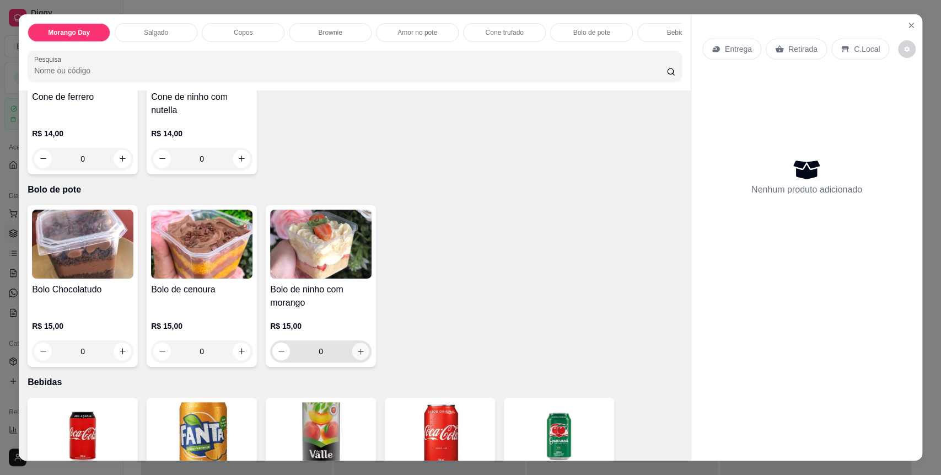
click at [356, 359] on button "increase-product-quantity" at bounding box center [360, 350] width 17 height 17
type input "1"
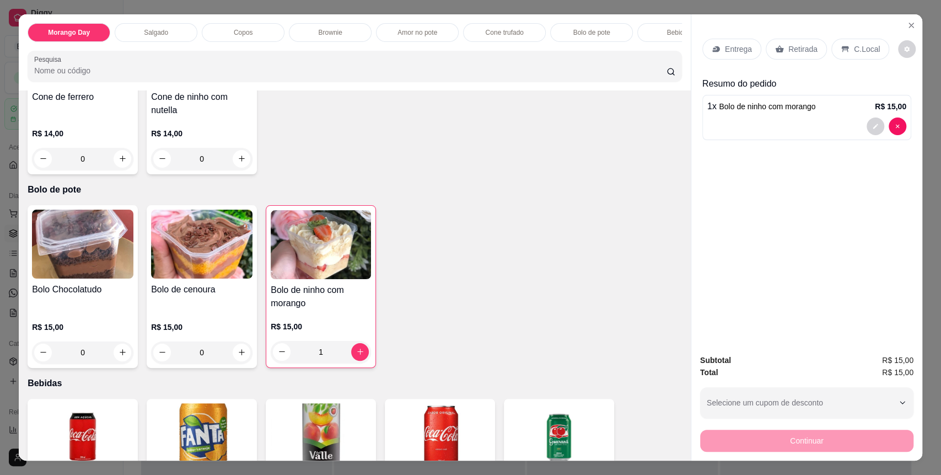
click at [831, 51] on div "C.Local" at bounding box center [860, 49] width 58 height 21
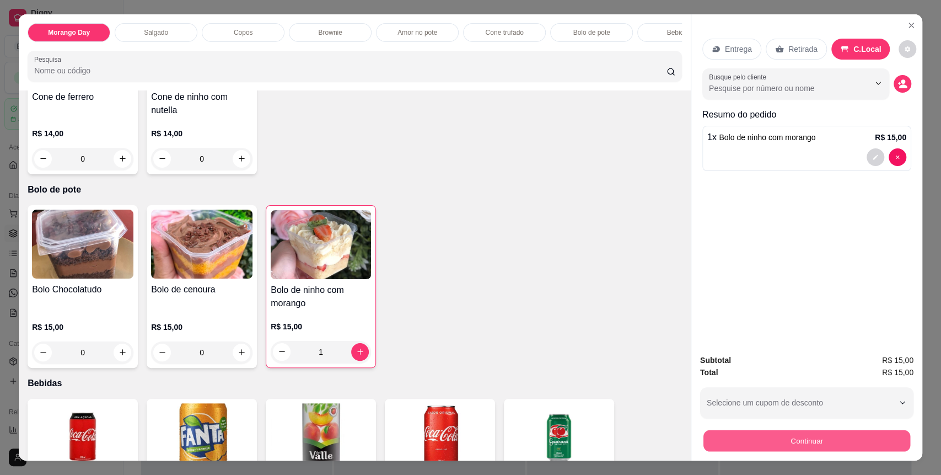
click at [752, 444] on button "Continuar" at bounding box center [806, 440] width 207 height 21
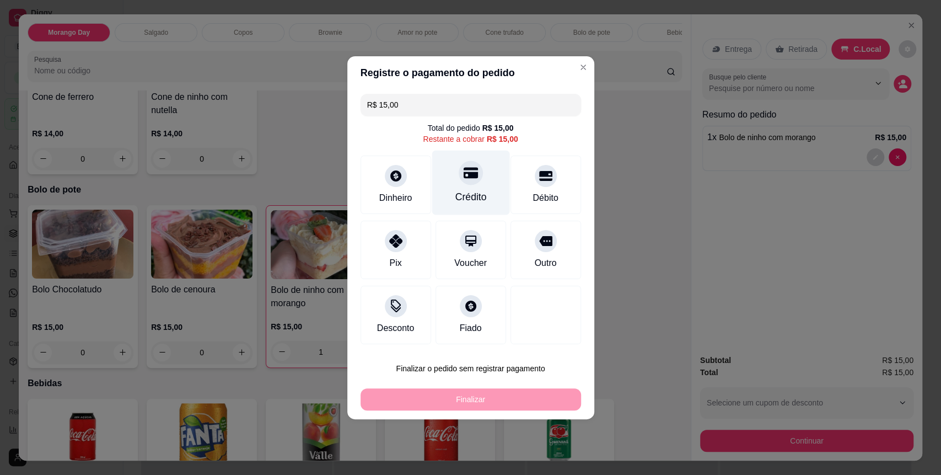
click at [480, 182] on div "Crédito" at bounding box center [471, 182] width 78 height 64
type input "R$ 0,00"
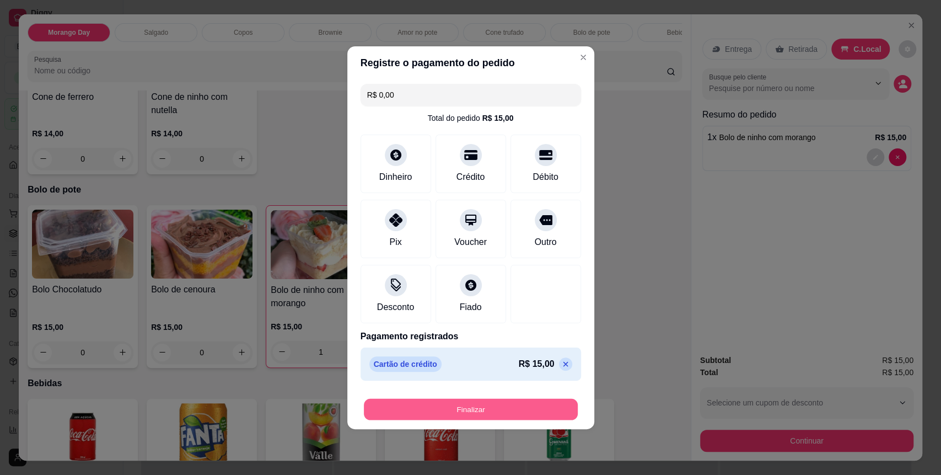
click at [487, 399] on button "Finalizar" at bounding box center [471, 408] width 214 height 21
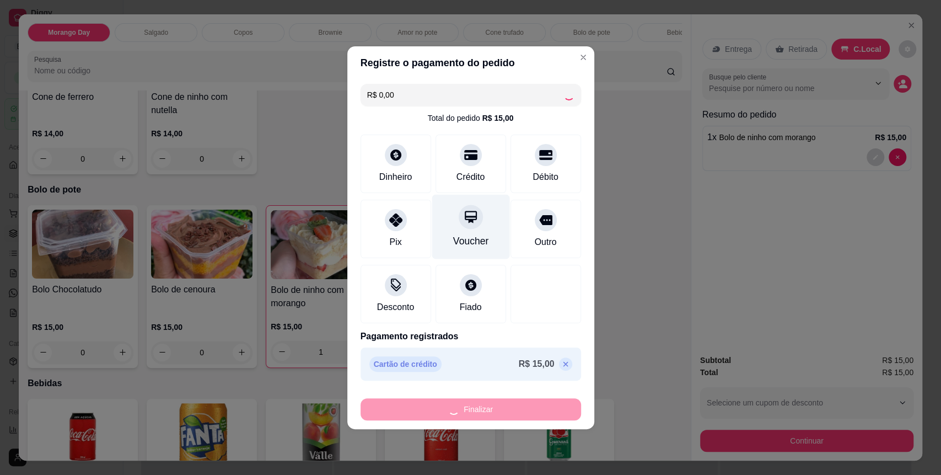
type input "0"
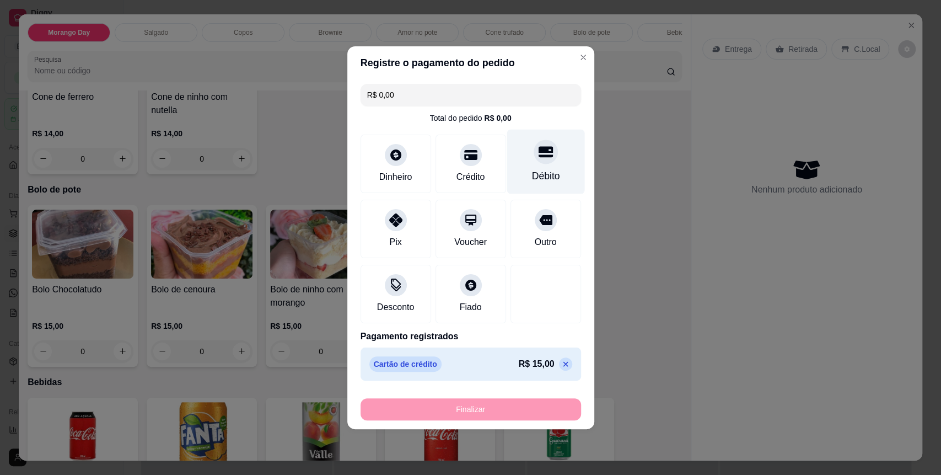
type input "-R$ 15,00"
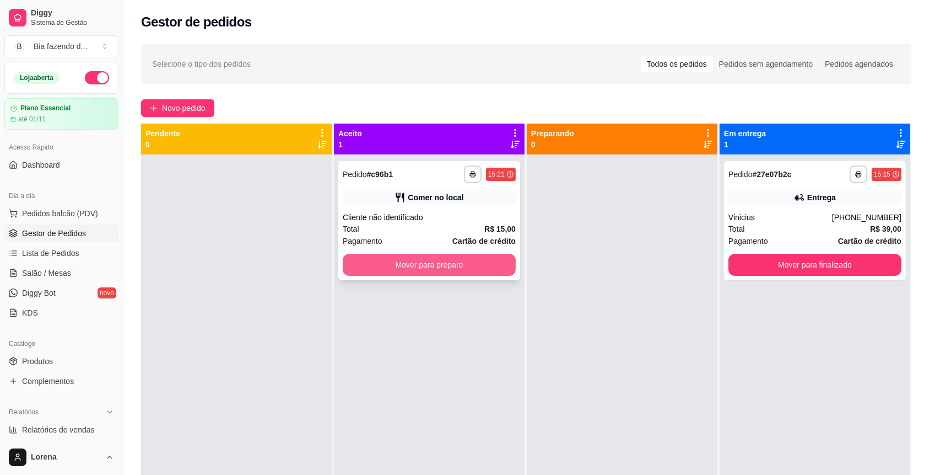
click at [454, 258] on button "Mover para preparo" at bounding box center [429, 265] width 173 height 22
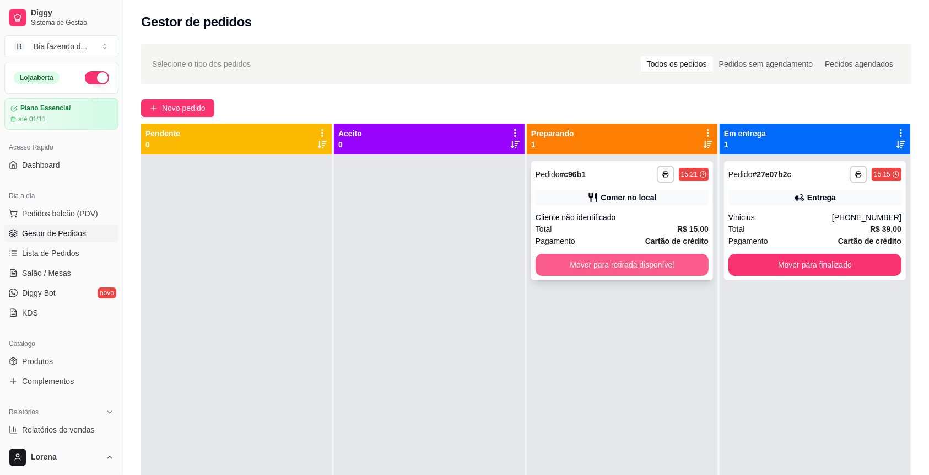
click at [589, 268] on button "Mover para retirada disponível" at bounding box center [622, 265] width 173 height 22
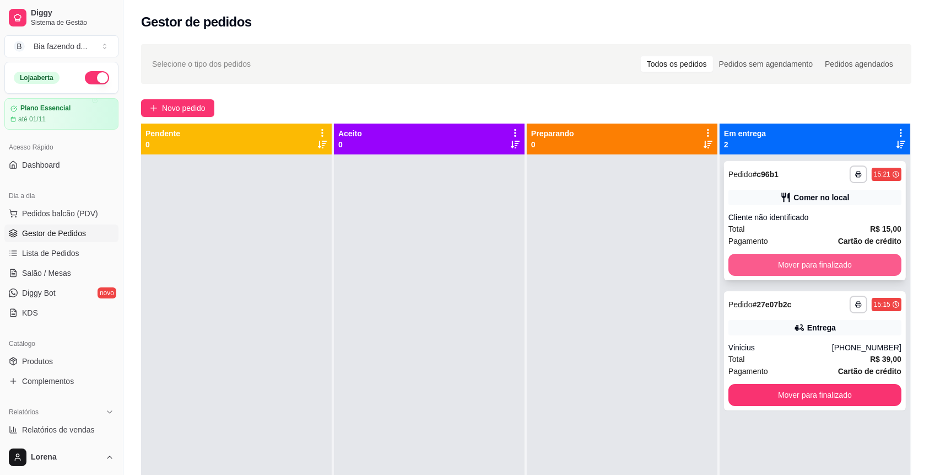
click at [745, 271] on button "Mover para finalizado" at bounding box center [815, 265] width 173 height 22
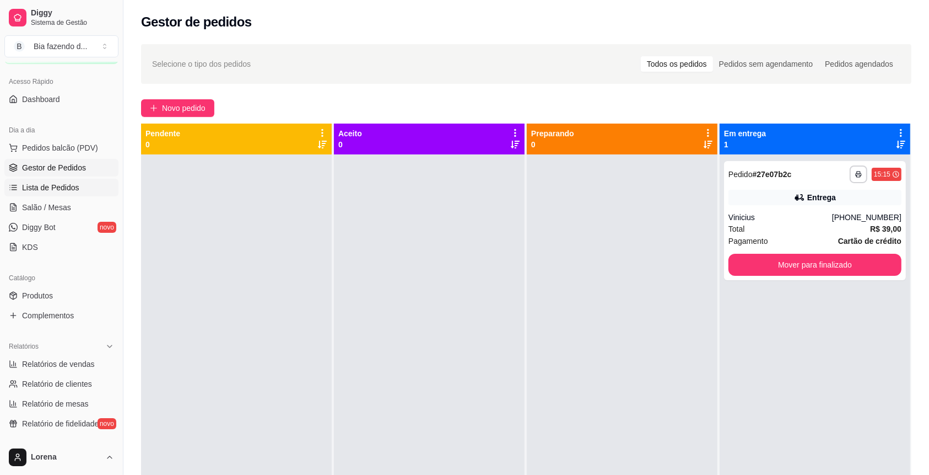
scroll to position [73, 0]
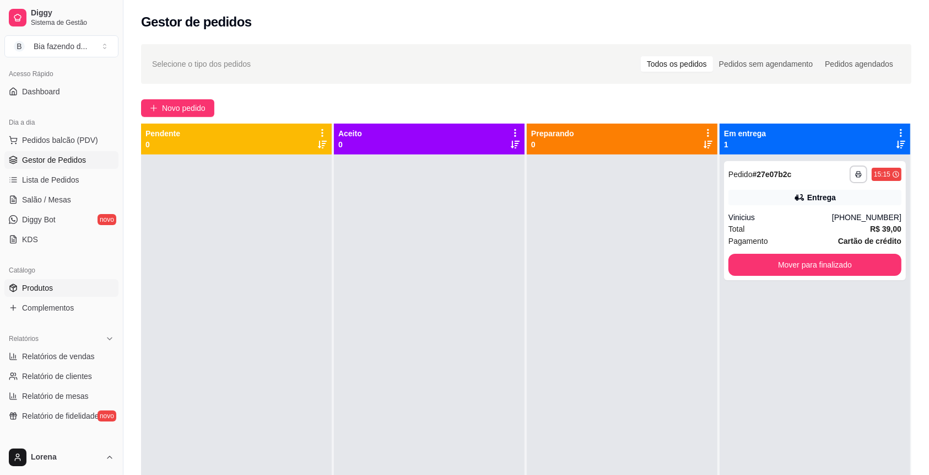
click at [47, 286] on span "Produtos" at bounding box center [37, 287] width 31 height 11
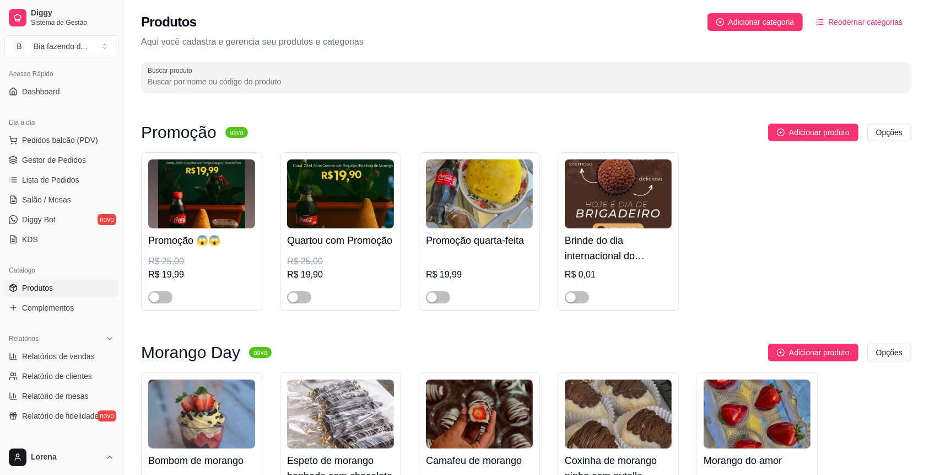
click at [47, 286] on span "Produtos" at bounding box center [37, 287] width 31 height 11
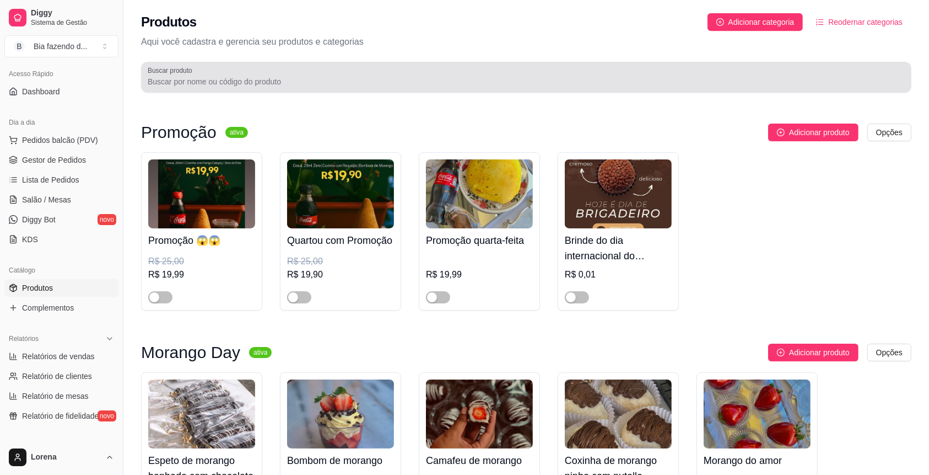
click at [274, 79] on input "Buscar produto" at bounding box center [526, 81] width 757 height 11
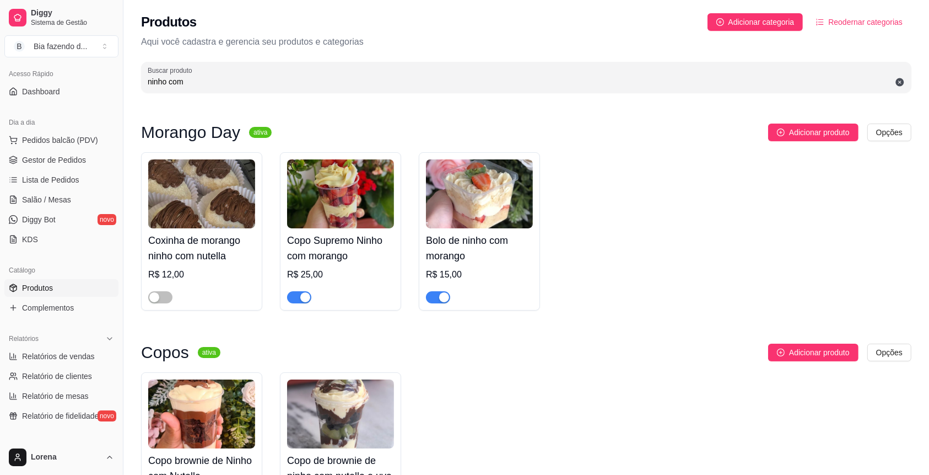
type input "ninho com"
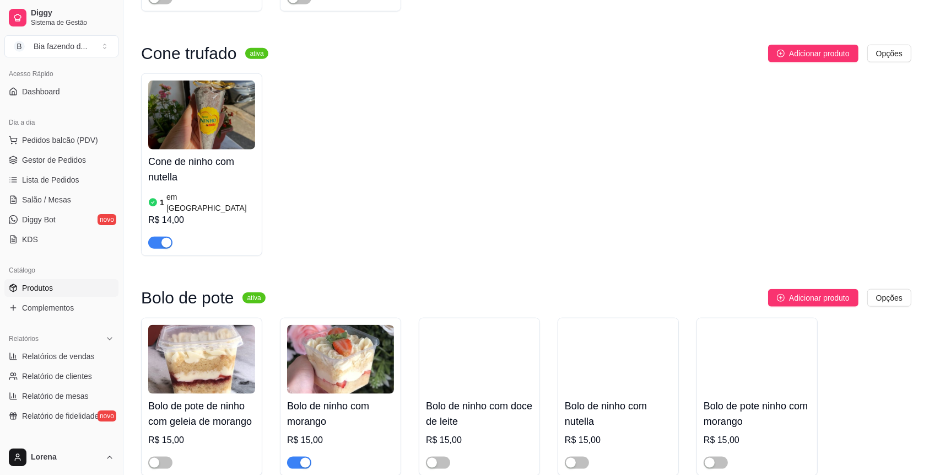
scroll to position [1226, 0]
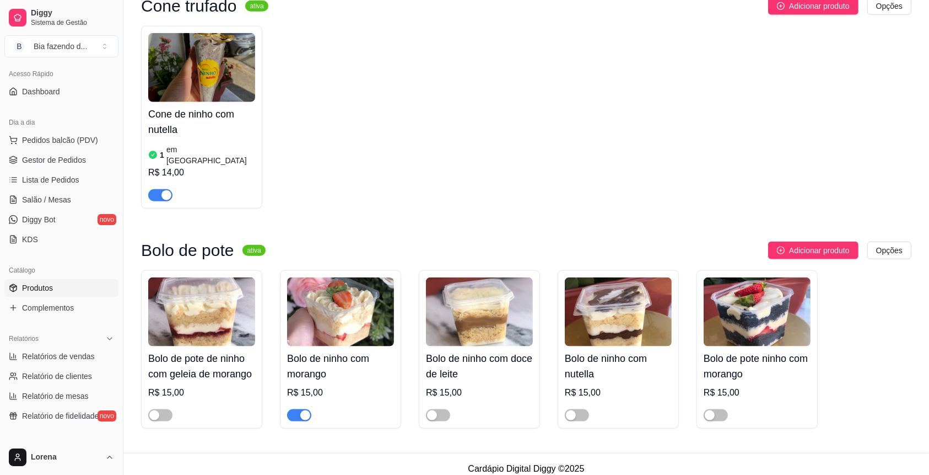
click at [308, 410] on div "button" at bounding box center [305, 415] width 10 height 10
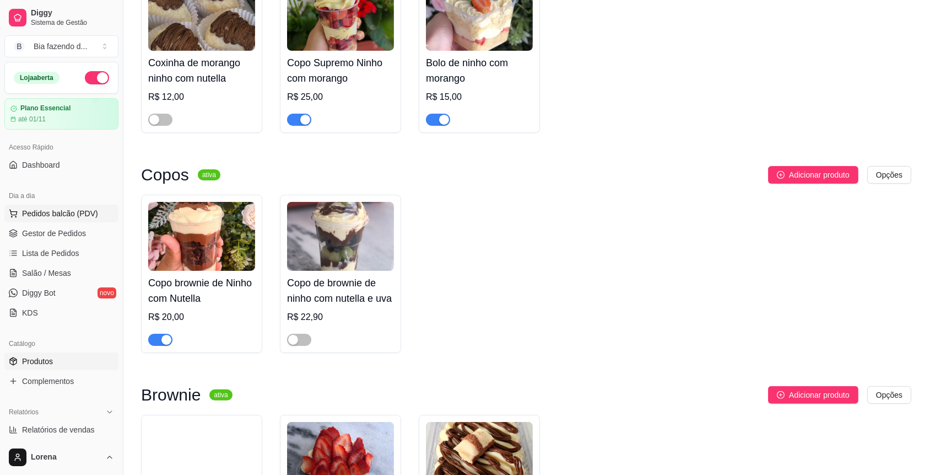
scroll to position [123, 0]
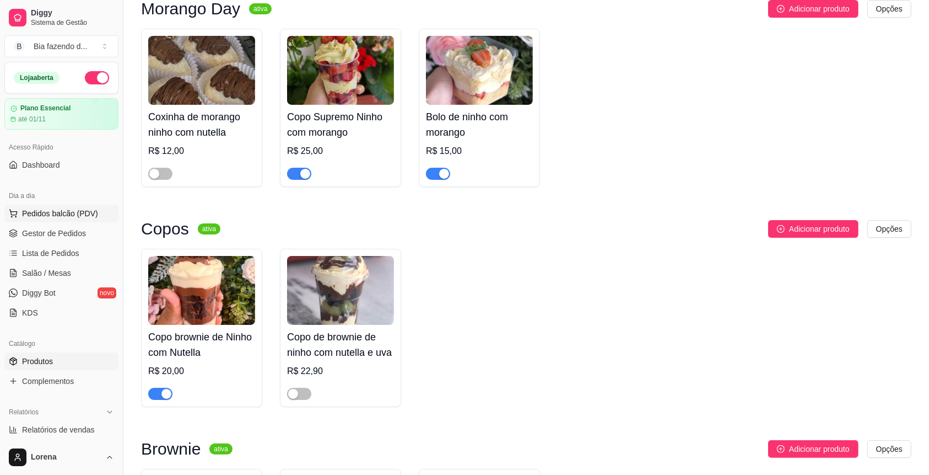
click at [64, 220] on button "Pedidos balcão (PDV)" at bounding box center [61, 214] width 114 height 18
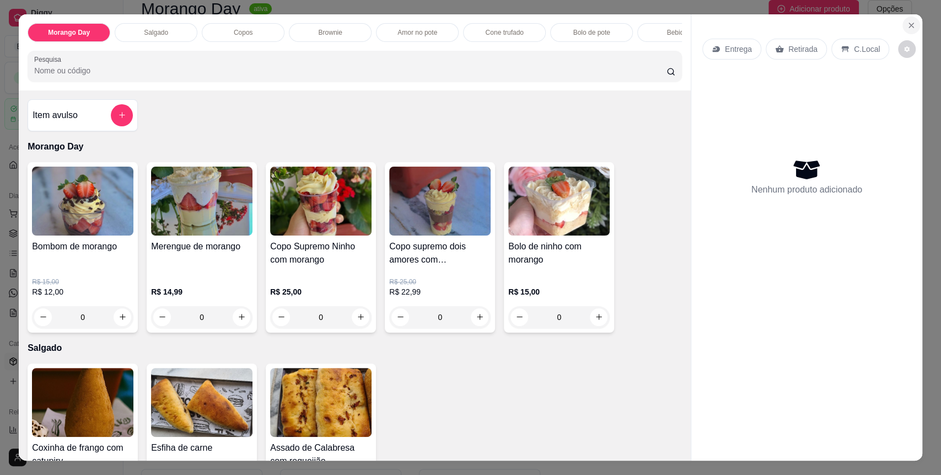
click at [910, 19] on button "Close" at bounding box center [911, 26] width 18 height 18
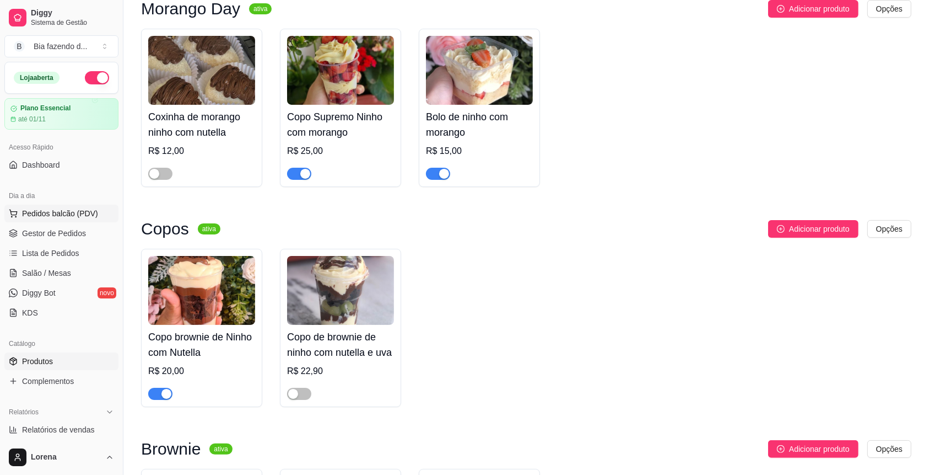
click at [57, 217] on span "Pedidos balcão (PDV)" at bounding box center [60, 213] width 76 height 11
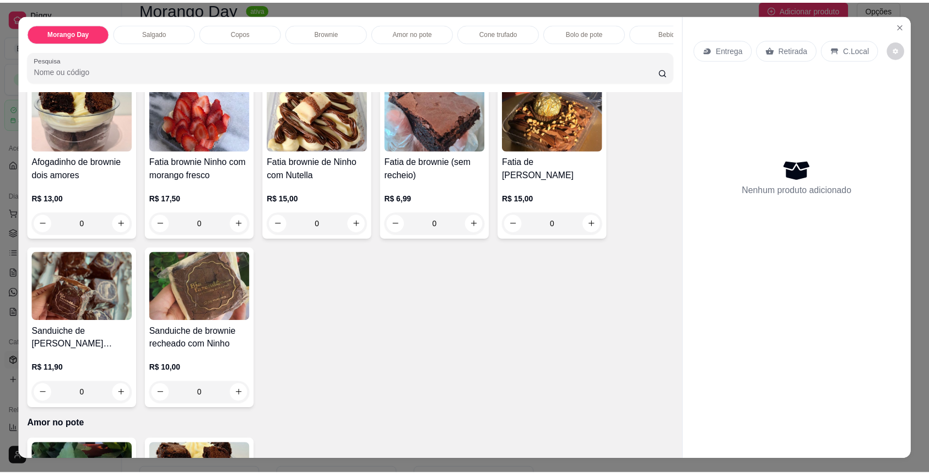
scroll to position [808, 0]
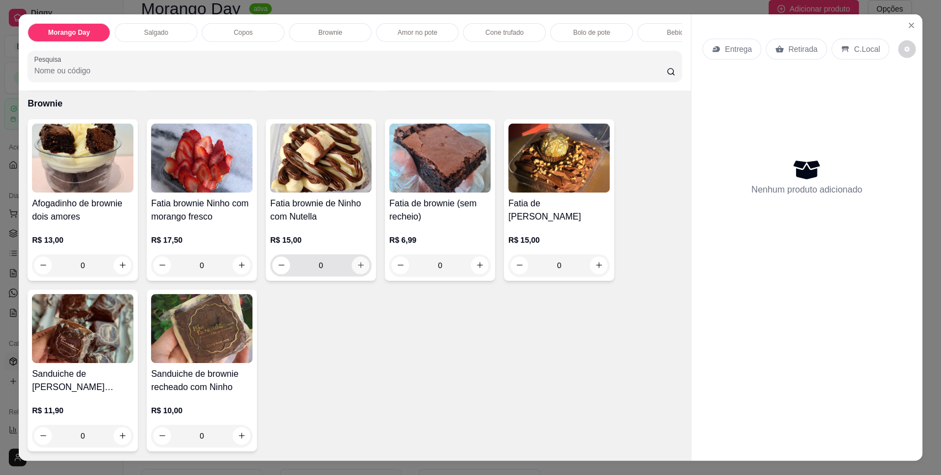
click at [359, 273] on button "increase-product-quantity" at bounding box center [361, 265] width 18 height 18
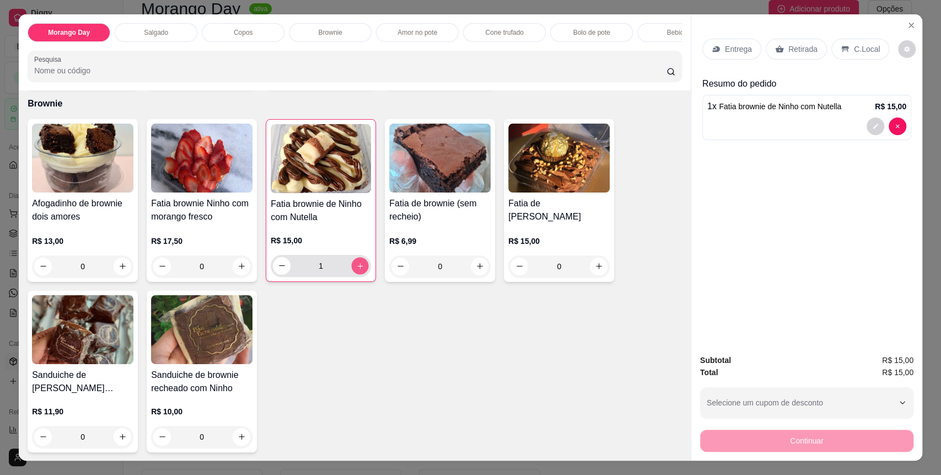
click at [359, 273] on button "increase-product-quantity" at bounding box center [360, 265] width 17 height 17
click at [278, 270] on icon "decrease-product-quantity" at bounding box center [282, 265] width 8 height 8
type input "1"
click at [843, 53] on div "C.Local" at bounding box center [860, 49] width 58 height 21
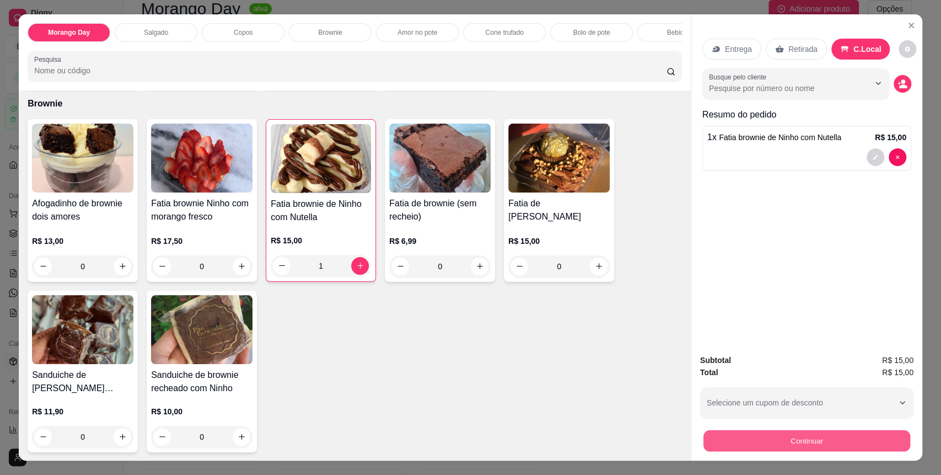
click at [825, 432] on button "Continuar" at bounding box center [806, 440] width 207 height 21
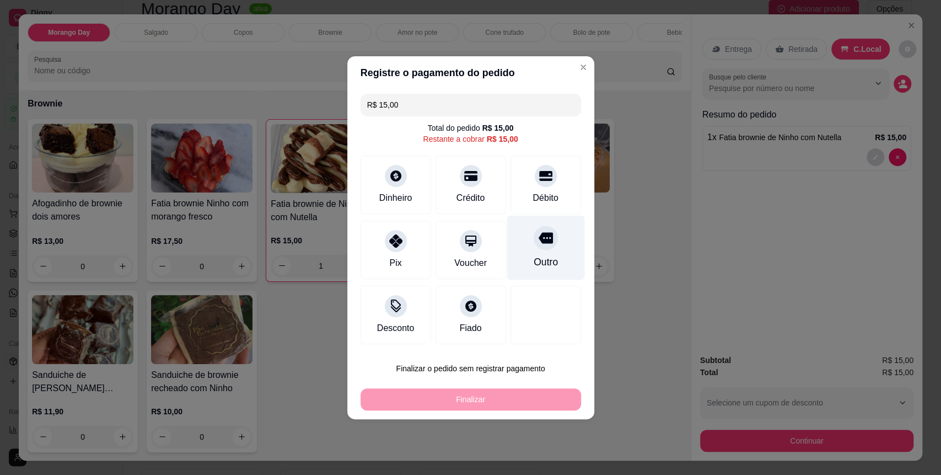
click at [532, 201] on div "Débito" at bounding box center [544, 197] width 25 height 13
type input "R$ 0,00"
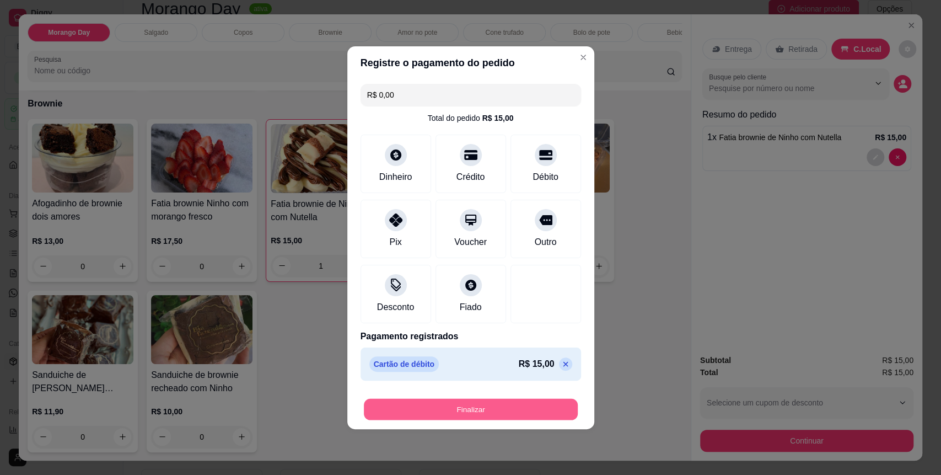
click at [470, 401] on button "Finalizar" at bounding box center [471, 408] width 214 height 21
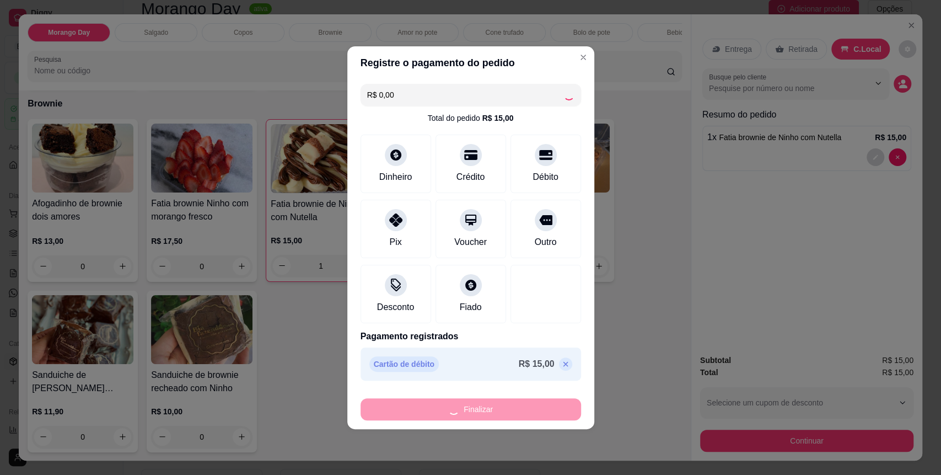
type input "0"
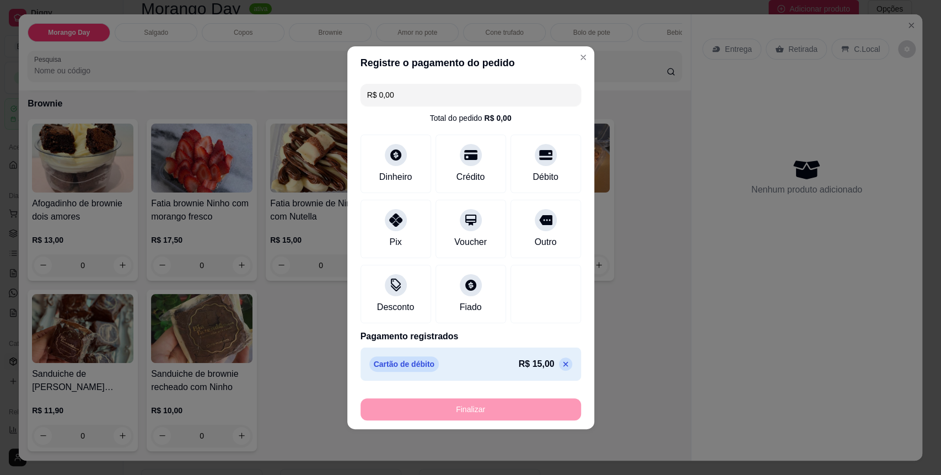
type input "-R$ 15,00"
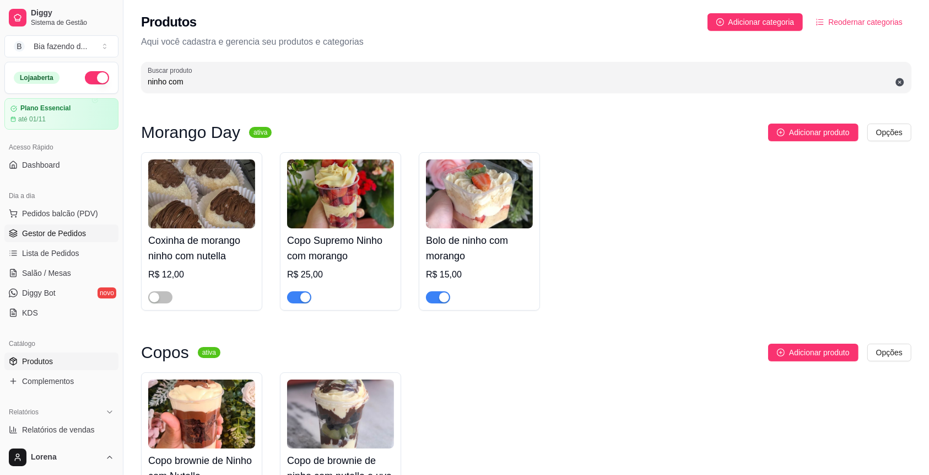
click at [41, 238] on span "Gestor de Pedidos" at bounding box center [54, 233] width 64 height 11
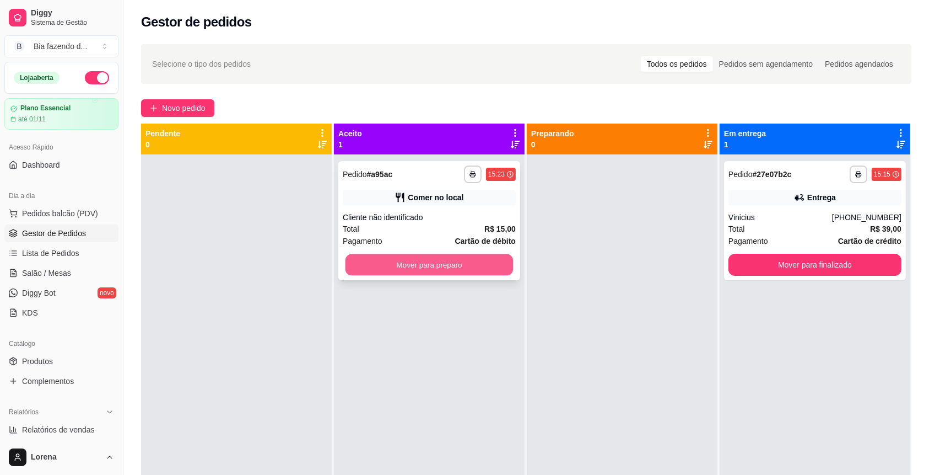
click at [421, 257] on button "Mover para preparo" at bounding box center [430, 264] width 168 height 21
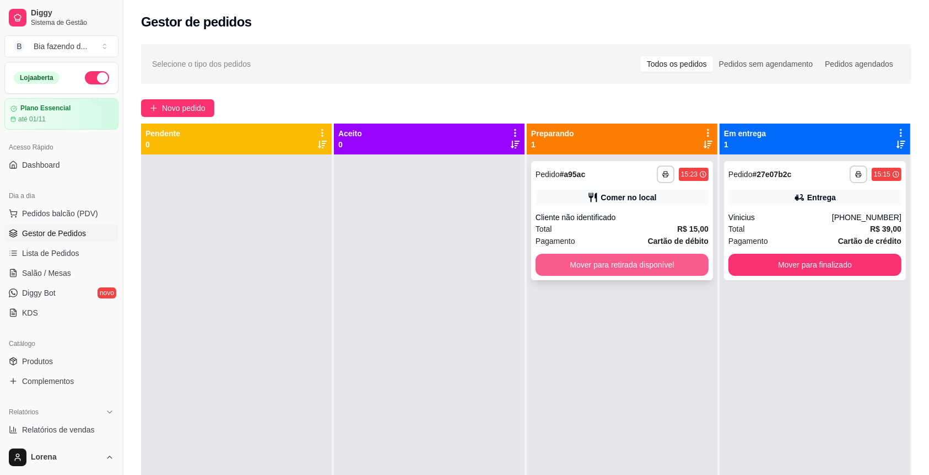
click at [579, 269] on button "Mover para retirada disponível" at bounding box center [622, 265] width 173 height 22
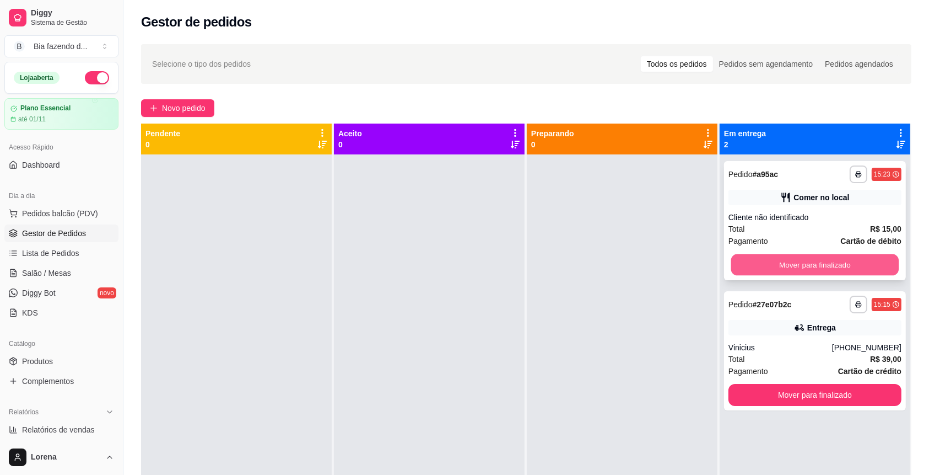
click at [785, 256] on button "Mover para finalizado" at bounding box center [815, 264] width 168 height 21
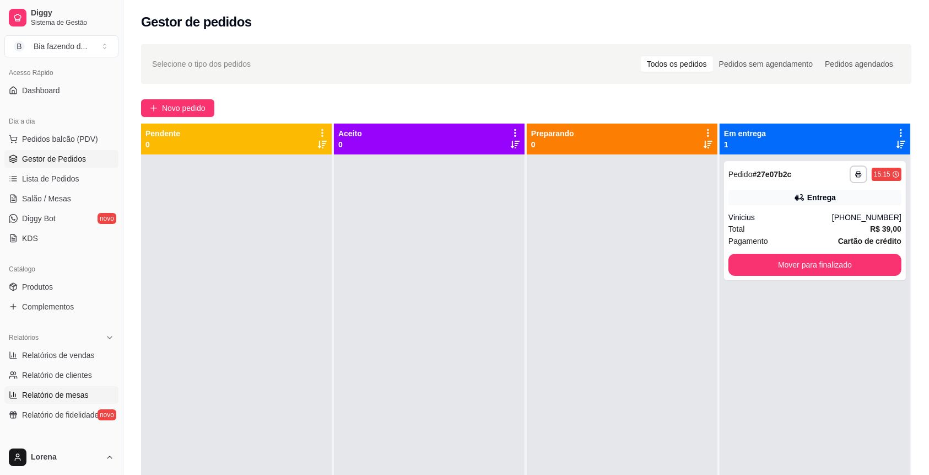
scroll to position [147, 0]
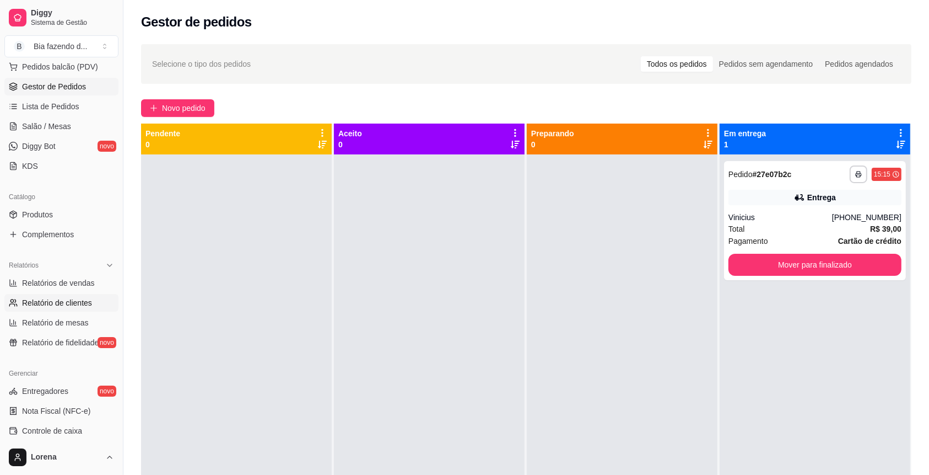
click at [73, 300] on span "Relatório de clientes" at bounding box center [57, 302] width 70 height 11
select select "30"
select select "HIGHEST_TOTAL_SPENT_WITH_ORDERS"
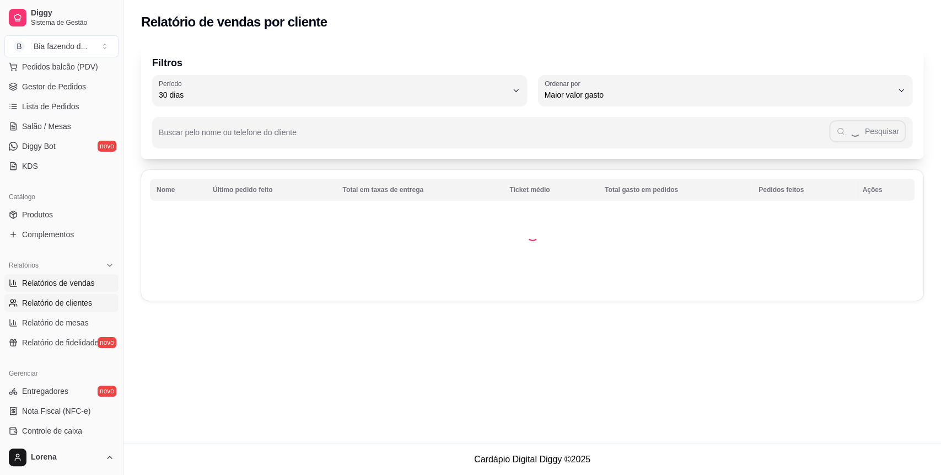
click at [76, 284] on span "Relatórios de vendas" at bounding box center [58, 282] width 73 height 11
select select "ALL"
select select "0"
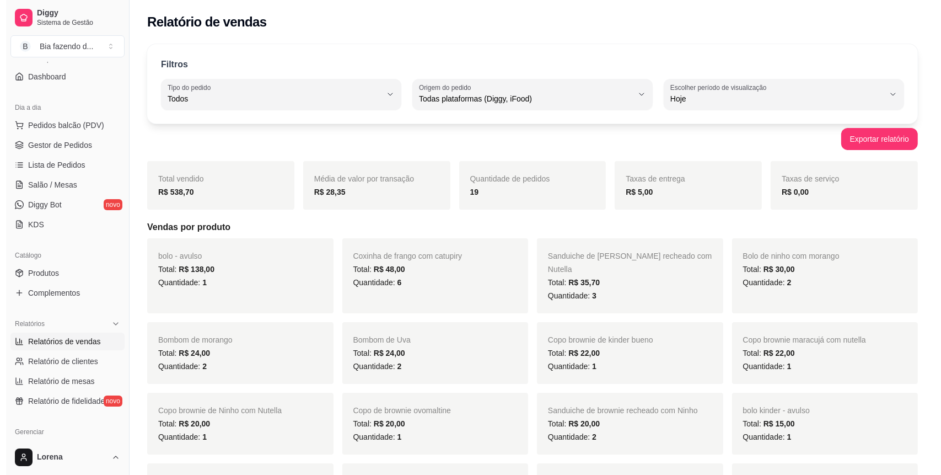
scroll to position [73, 0]
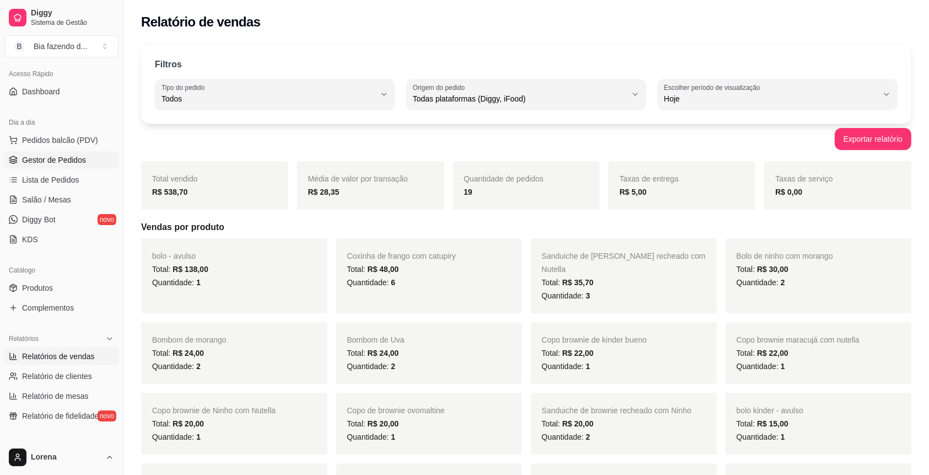
click at [46, 158] on span "Gestor de Pedidos" at bounding box center [54, 159] width 64 height 11
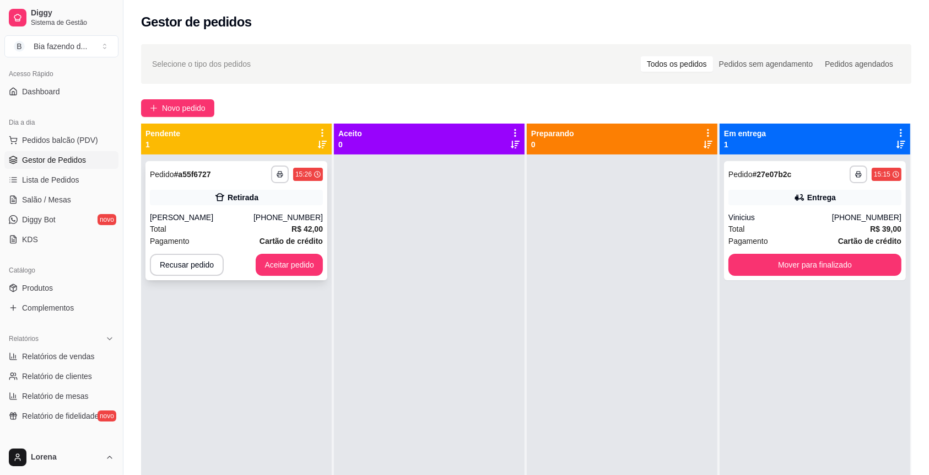
click at [216, 222] on div "[PERSON_NAME]" at bounding box center [202, 217] width 104 height 11
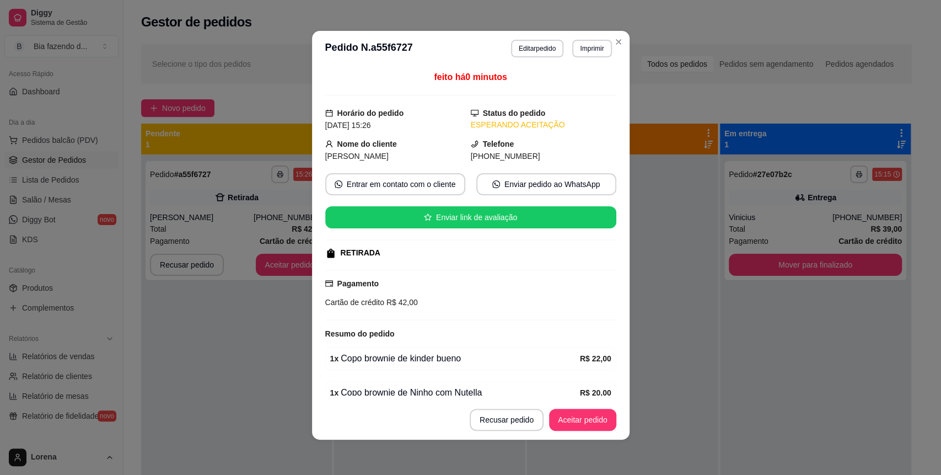
scroll to position [50, 0]
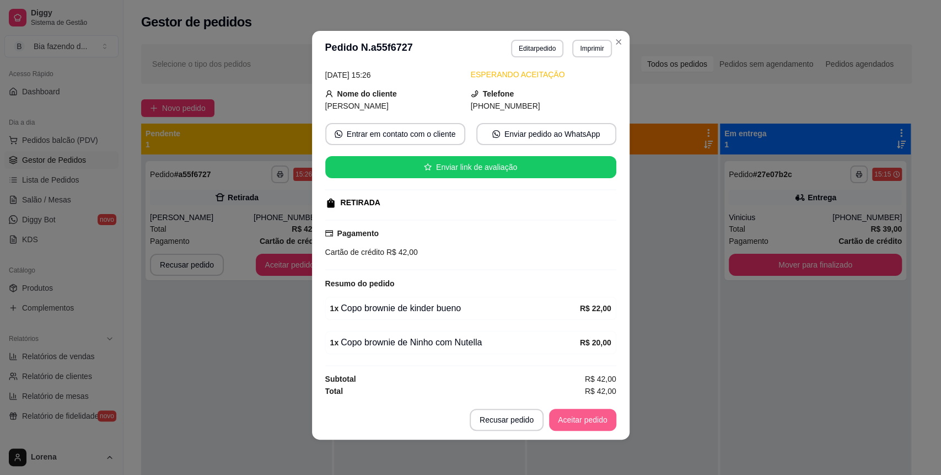
click at [591, 417] on button "Aceitar pedido" at bounding box center [582, 419] width 67 height 22
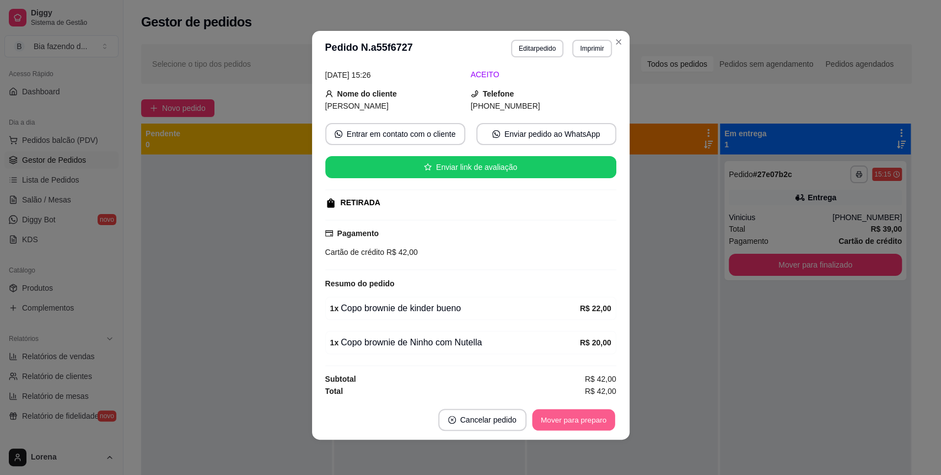
click at [591, 422] on button "Mover para preparo" at bounding box center [573, 419] width 83 height 21
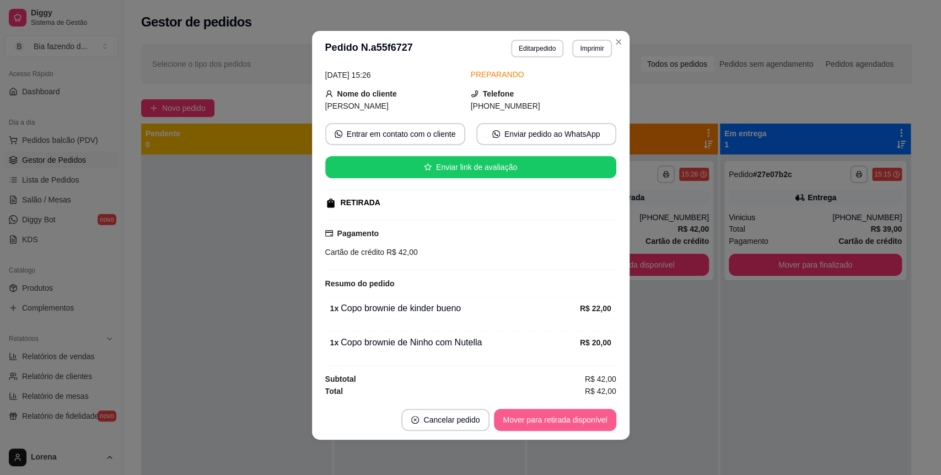
click at [591, 422] on button "Mover para retirada disponível" at bounding box center [555, 419] width 122 height 22
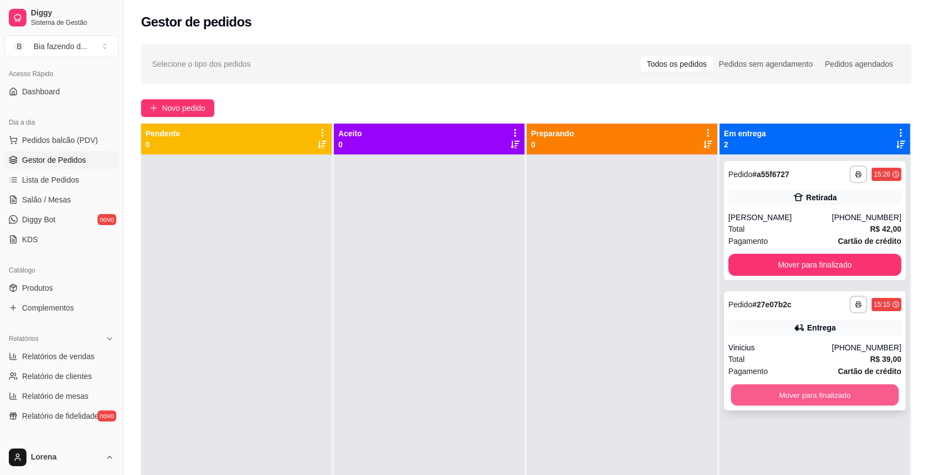
click at [803, 397] on button "Mover para finalizado" at bounding box center [815, 394] width 168 height 21
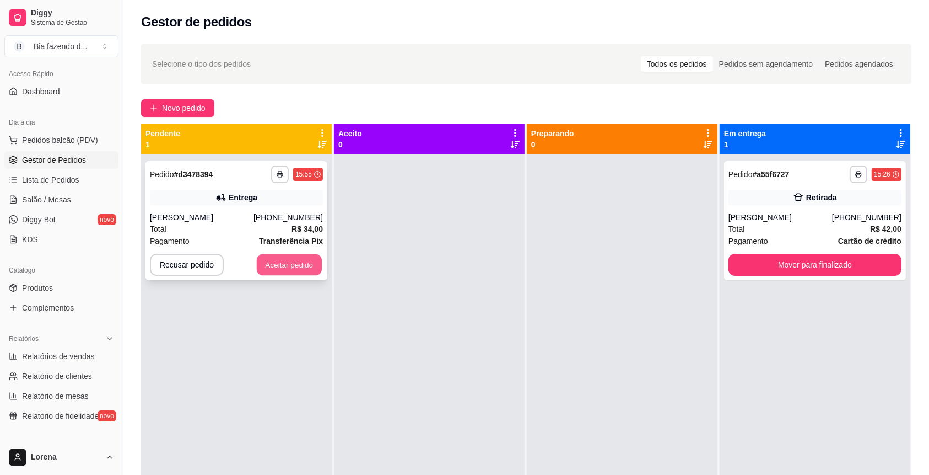
click at [290, 268] on button "Aceitar pedido" at bounding box center [289, 264] width 65 height 21
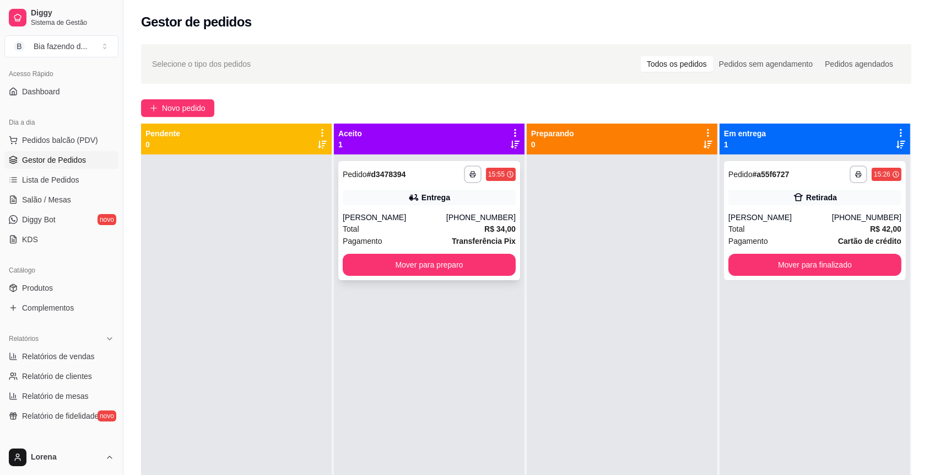
click at [411, 218] on div "[PERSON_NAME]" at bounding box center [395, 217] width 104 height 11
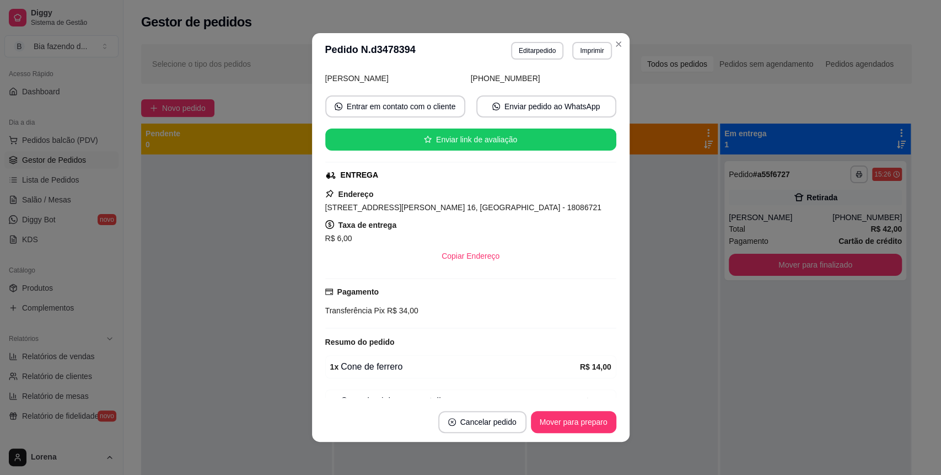
scroll to position [137, 0]
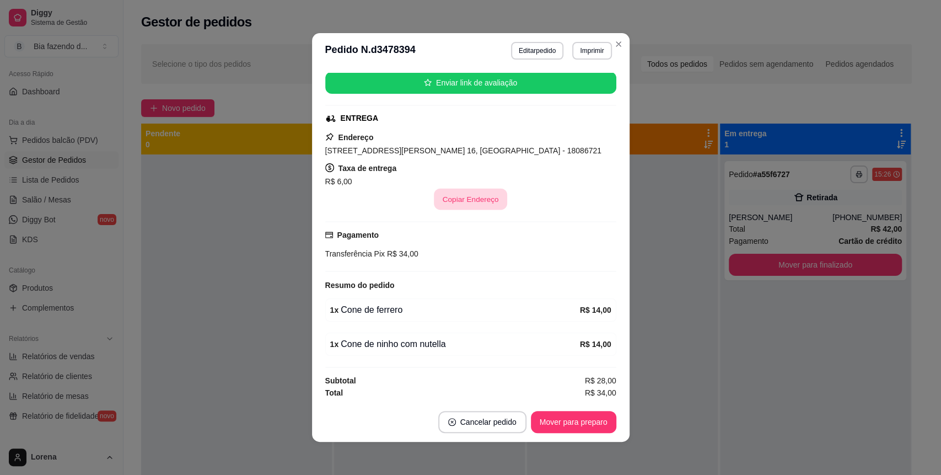
click at [450, 198] on button "Copiar Endereço" at bounding box center [470, 199] width 73 height 21
